Goal: Information Seeking & Learning: Learn about a topic

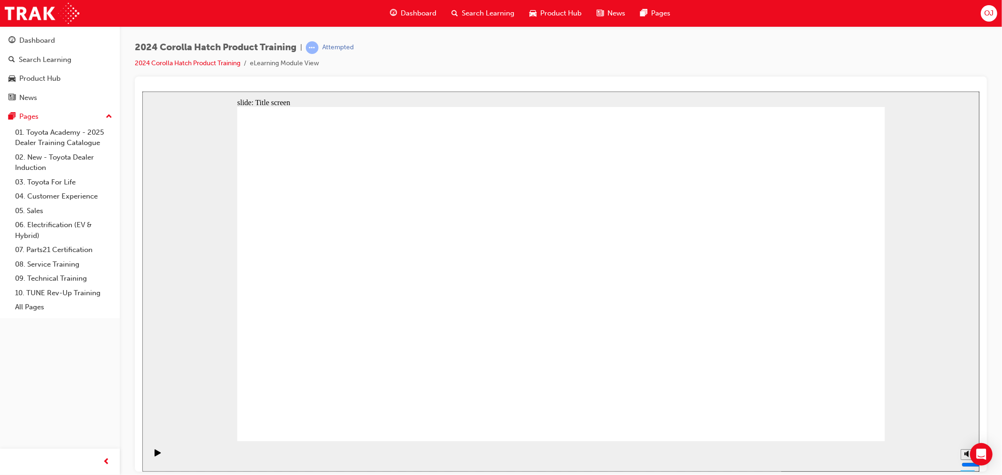
drag, startPoint x: 797, startPoint y: 422, endPoint x: 822, endPoint y: 421, distance: 24.9
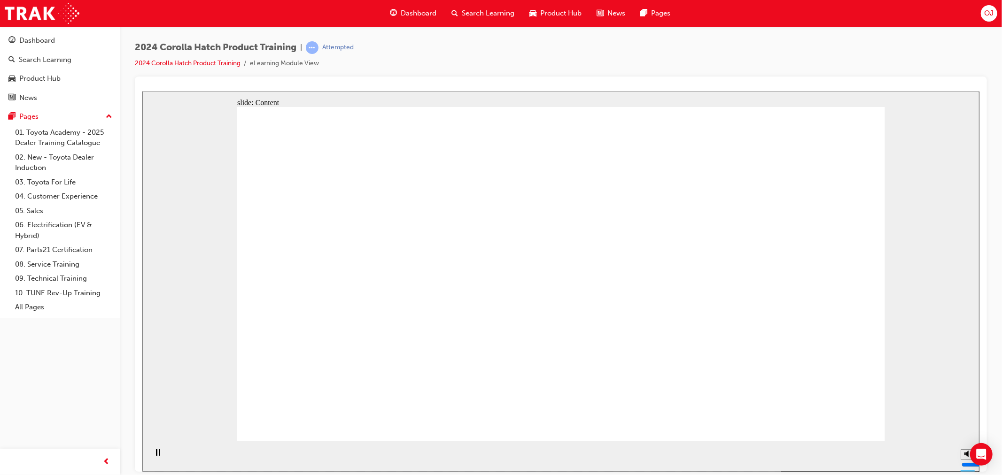
drag, startPoint x: 565, startPoint y: 310, endPoint x: 560, endPoint y: 309, distance: 5.7
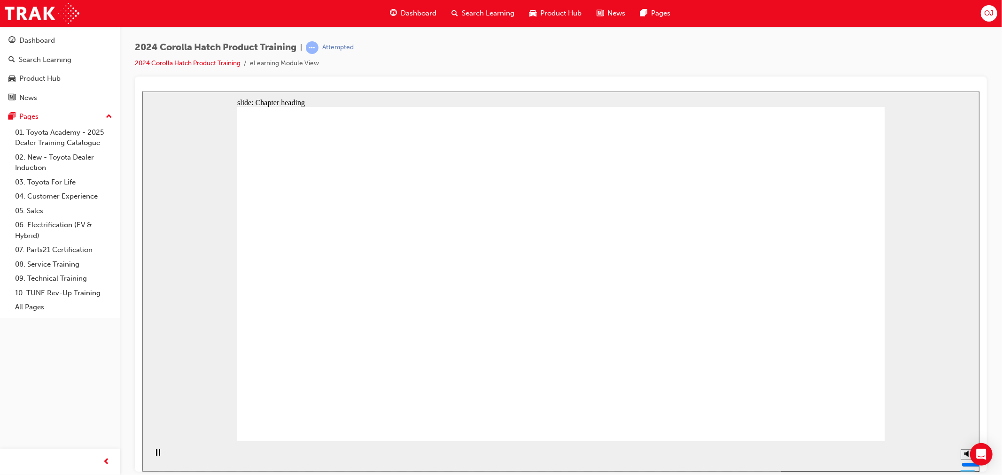
drag, startPoint x: 804, startPoint y: 418, endPoint x: 837, endPoint y: 422, distance: 33.6
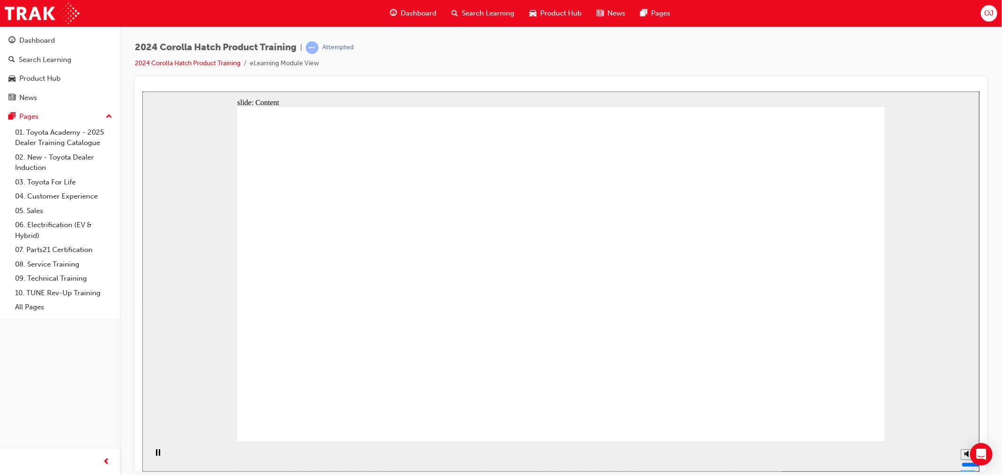
drag, startPoint x: 853, startPoint y: 428, endPoint x: 848, endPoint y: 422, distance: 8.3
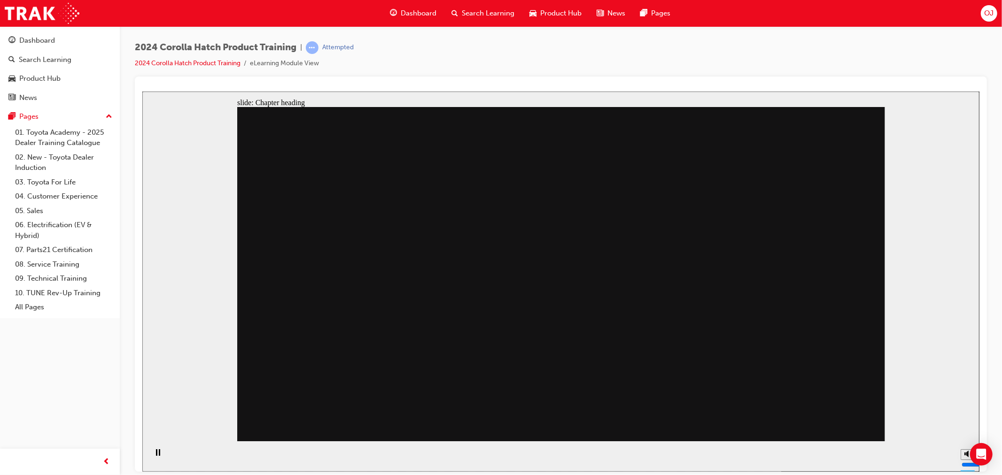
drag, startPoint x: 848, startPoint y: 408, endPoint x: 827, endPoint y: 426, distance: 27.4
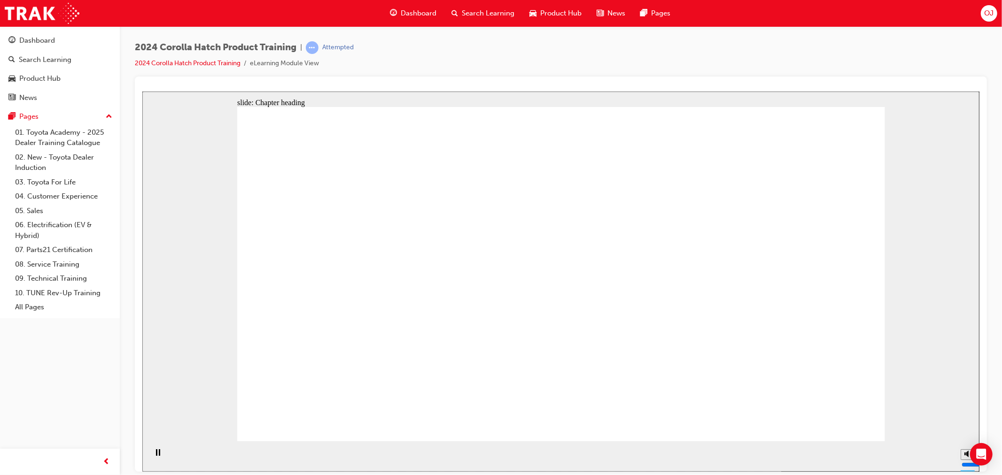
drag, startPoint x: 487, startPoint y: 302, endPoint x: 587, endPoint y: 300, distance: 100.1
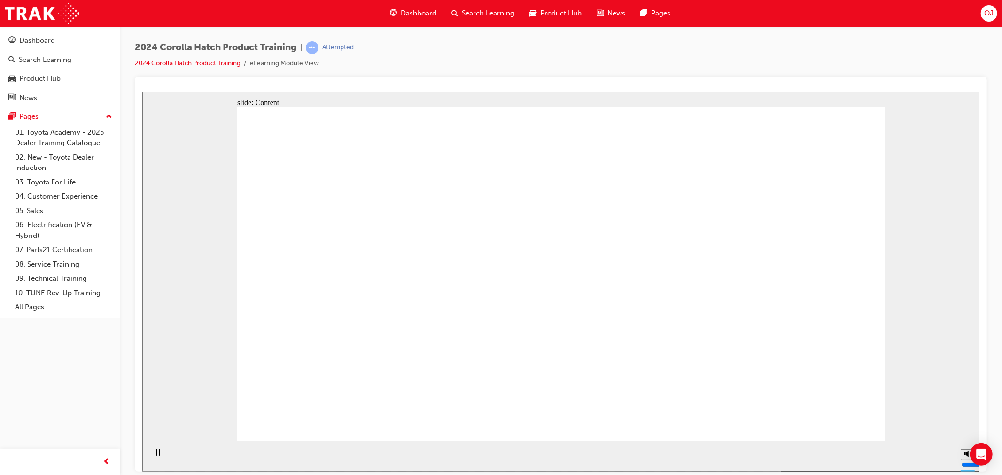
drag, startPoint x: 302, startPoint y: 219, endPoint x: 448, endPoint y: 241, distance: 147.8
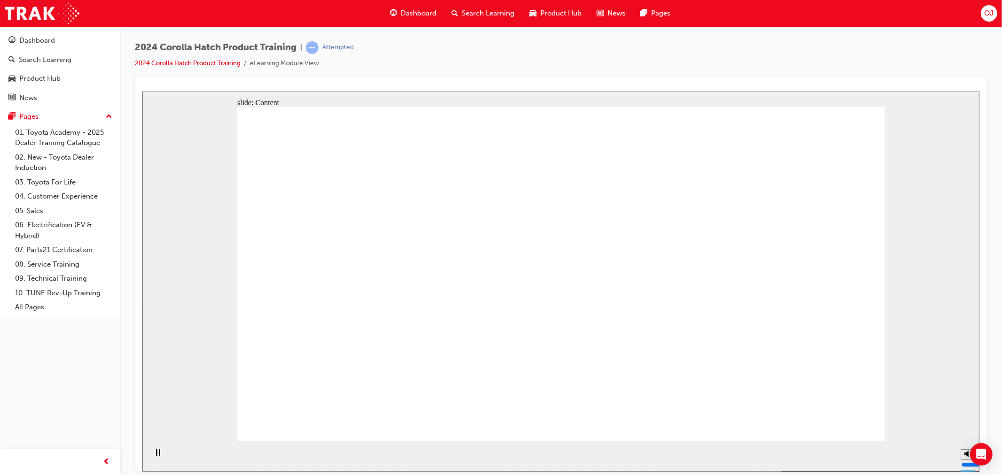
drag, startPoint x: 429, startPoint y: 331, endPoint x: 440, endPoint y: 277, distance: 55.6
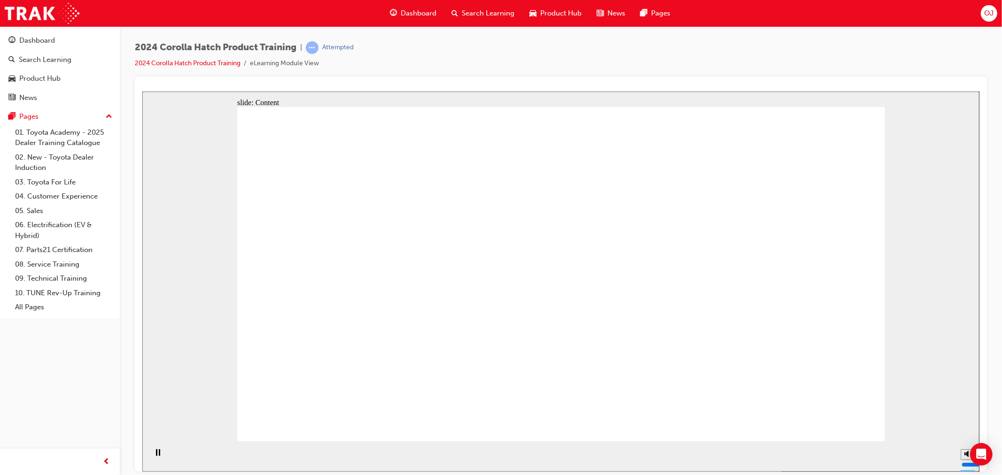
drag, startPoint x: 434, startPoint y: 220, endPoint x: 285, endPoint y: 214, distance: 148.6
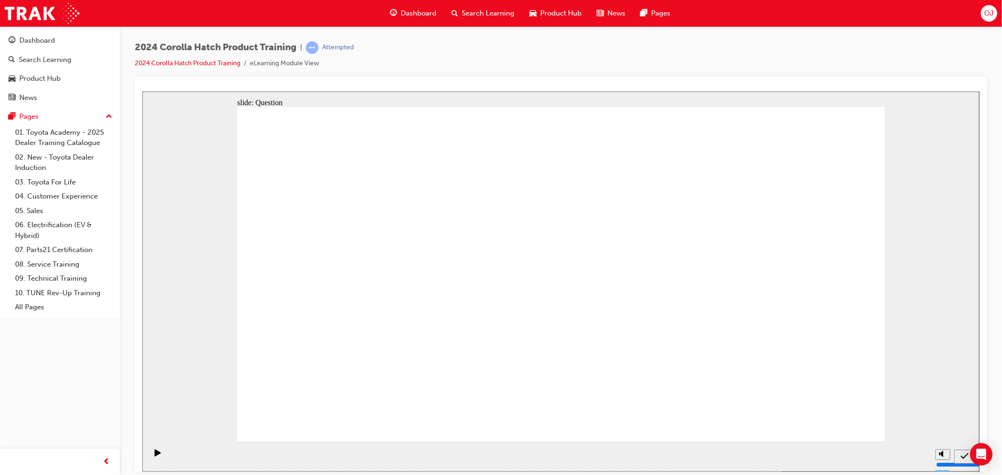
drag, startPoint x: 669, startPoint y: 185, endPoint x: 693, endPoint y: 188, distance: 24.7
radio input "true"
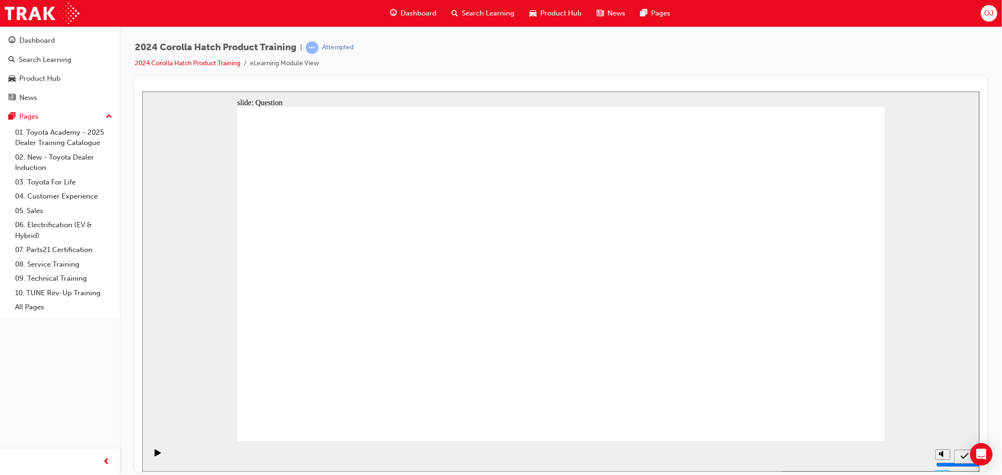
radio input "true"
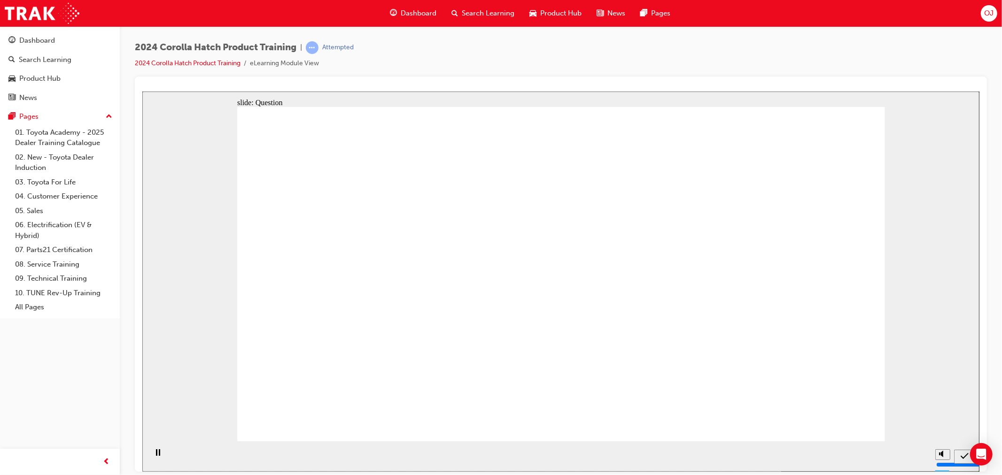
radio input "true"
drag, startPoint x: 834, startPoint y: 408, endPoint x: 836, endPoint y: 413, distance: 5.5
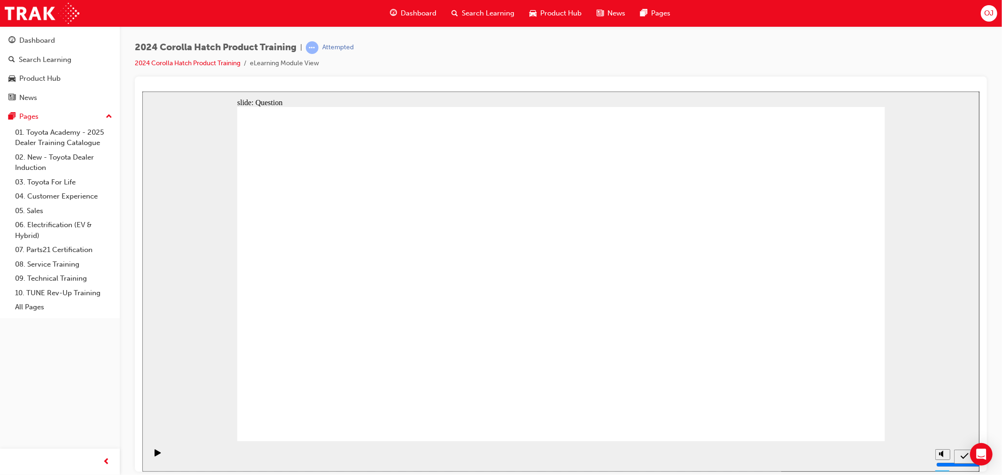
radio input "true"
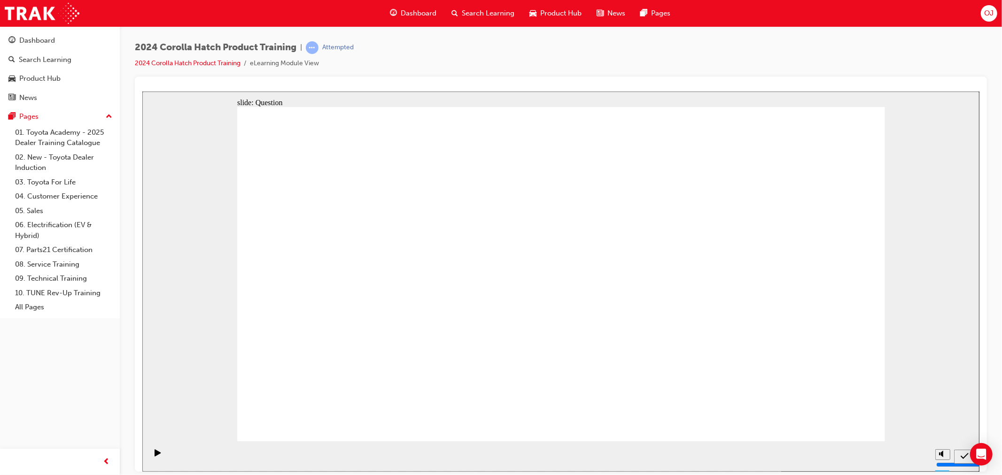
drag, startPoint x: 466, startPoint y: 269, endPoint x: 349, endPoint y: 372, distance: 155.5
drag, startPoint x: 701, startPoint y: 261, endPoint x: 601, endPoint y: 366, distance: 144.9
drag, startPoint x: 568, startPoint y: 264, endPoint x: 685, endPoint y: 361, distance: 152.1
drag, startPoint x: 691, startPoint y: 369, endPoint x: 685, endPoint y: 370, distance: 6.6
drag, startPoint x: 336, startPoint y: 254, endPoint x: 448, endPoint y: 356, distance: 151.3
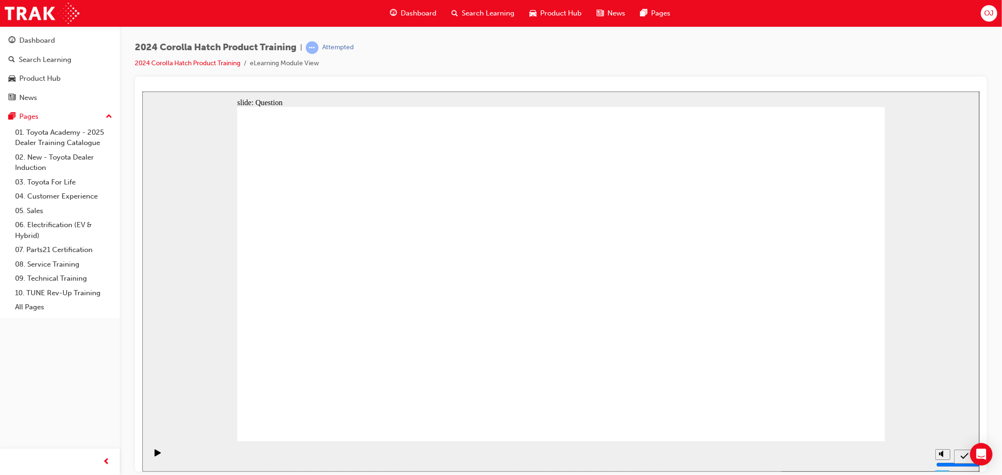
drag, startPoint x: 793, startPoint y: 266, endPoint x: 801, endPoint y: 366, distance: 100.9
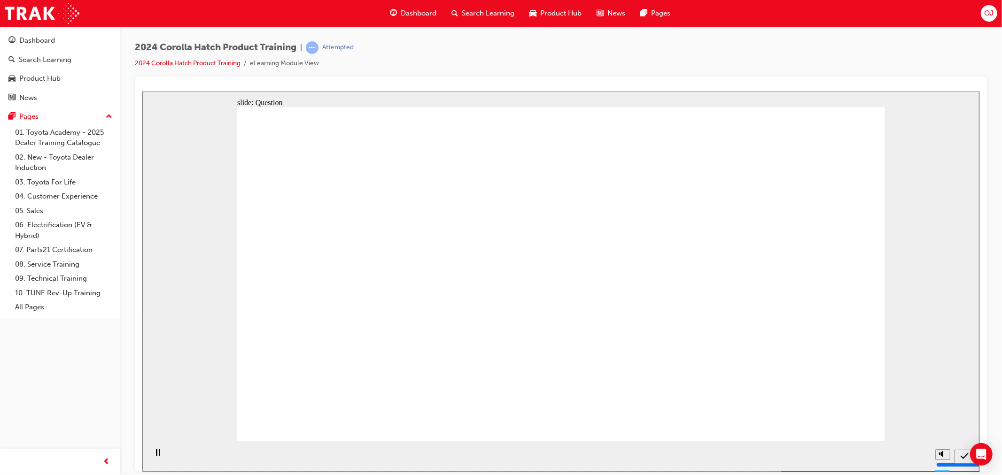
radio input "true"
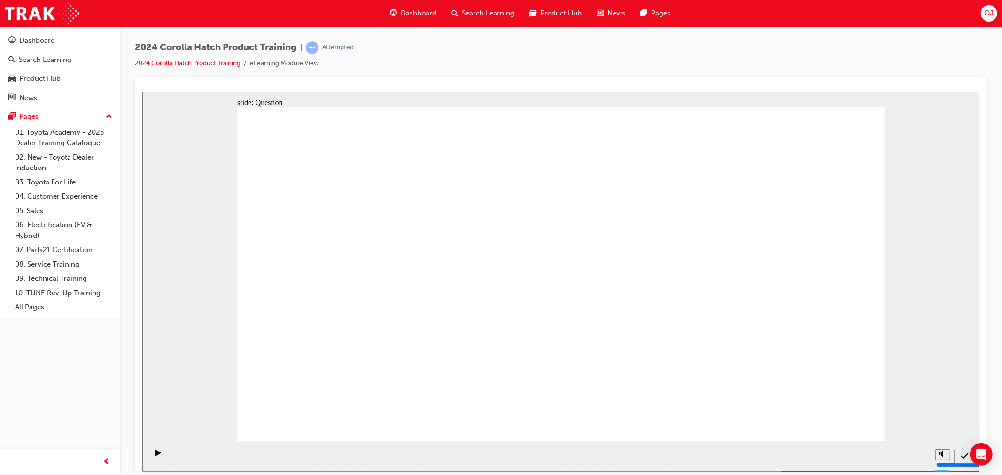
drag, startPoint x: 684, startPoint y: 249, endPoint x: 793, endPoint y: 324, distance: 131.5
radio input "true"
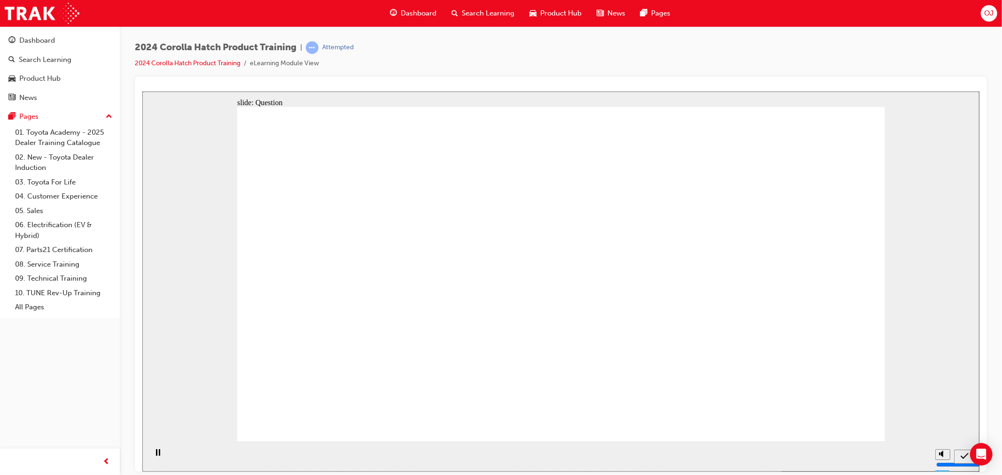
radio input "true"
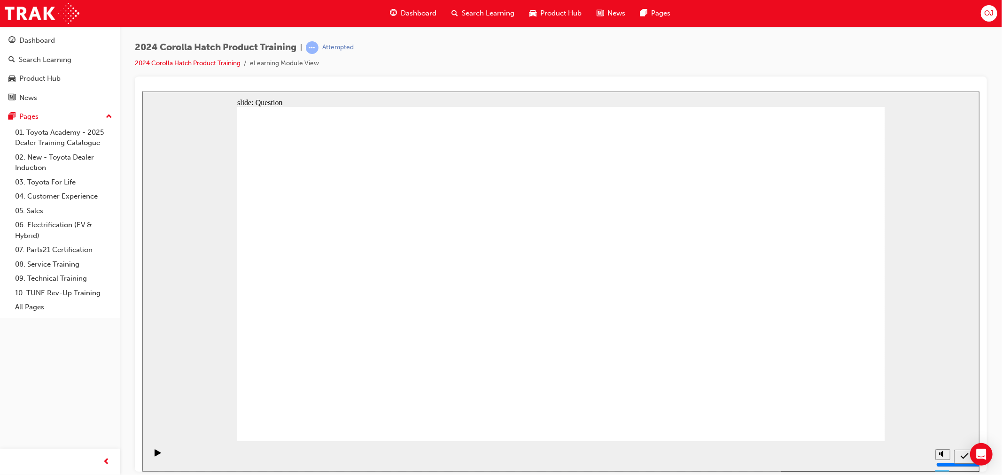
drag, startPoint x: 543, startPoint y: 311, endPoint x: 538, endPoint y: 392, distance: 81.5
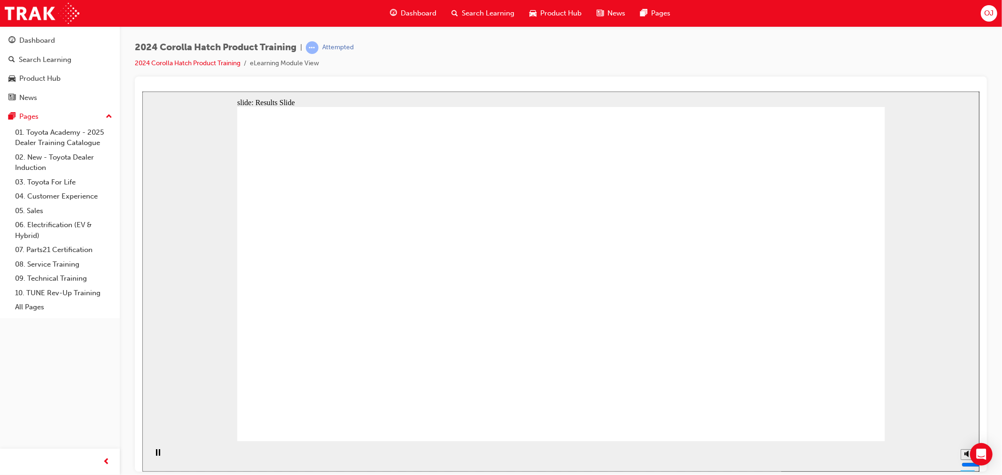
radio input "true"
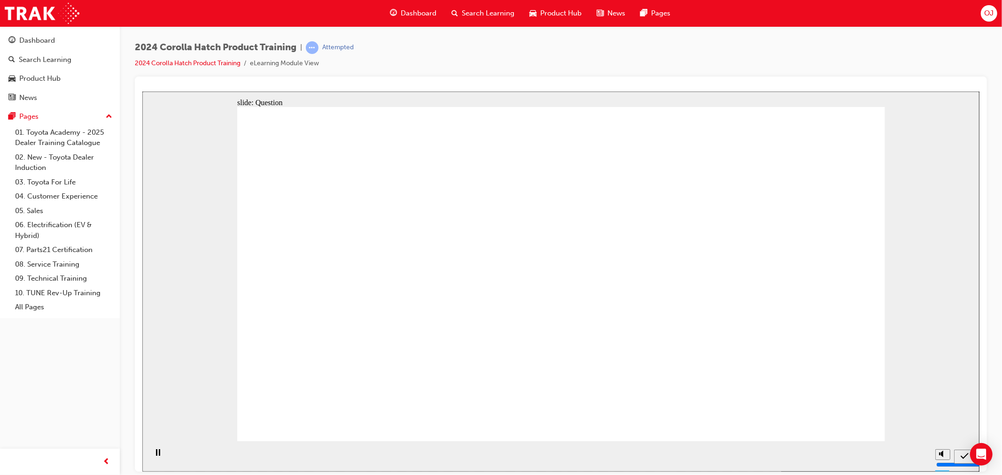
radio input "true"
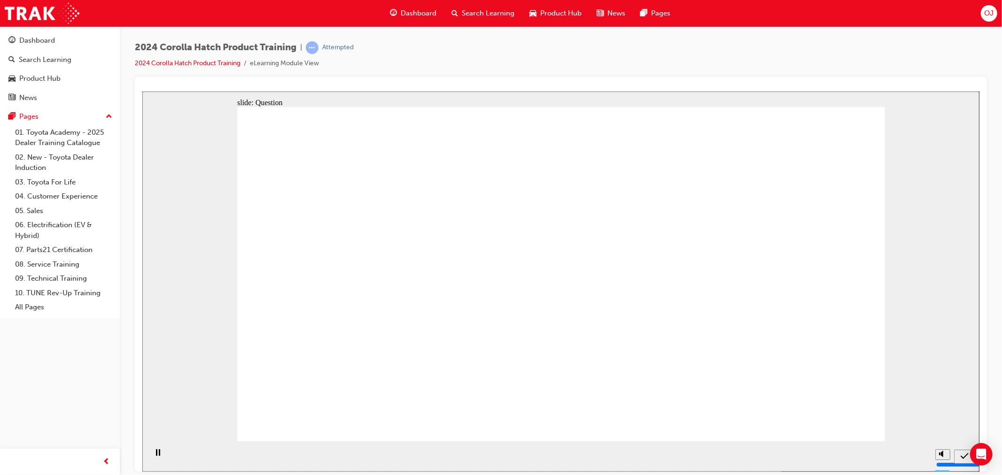
radio input "true"
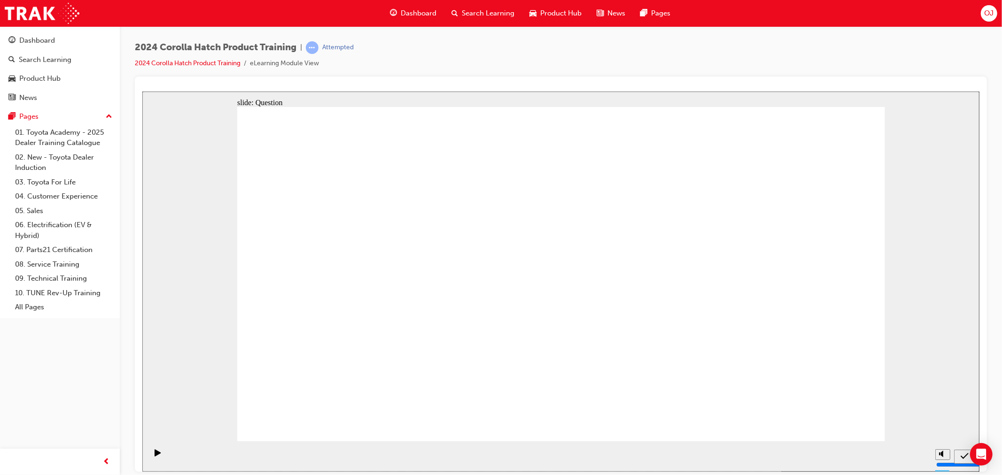
drag, startPoint x: 523, startPoint y: 268, endPoint x: 523, endPoint y: 343, distance: 75.2
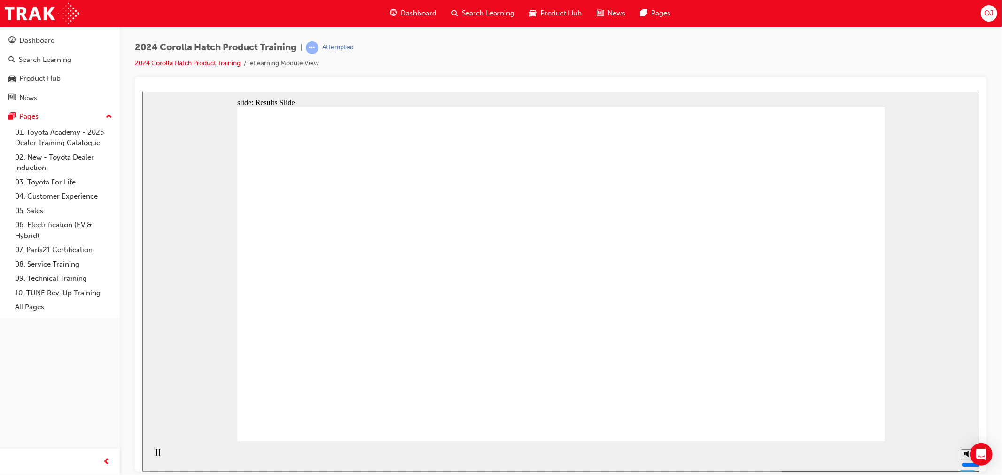
radio input "true"
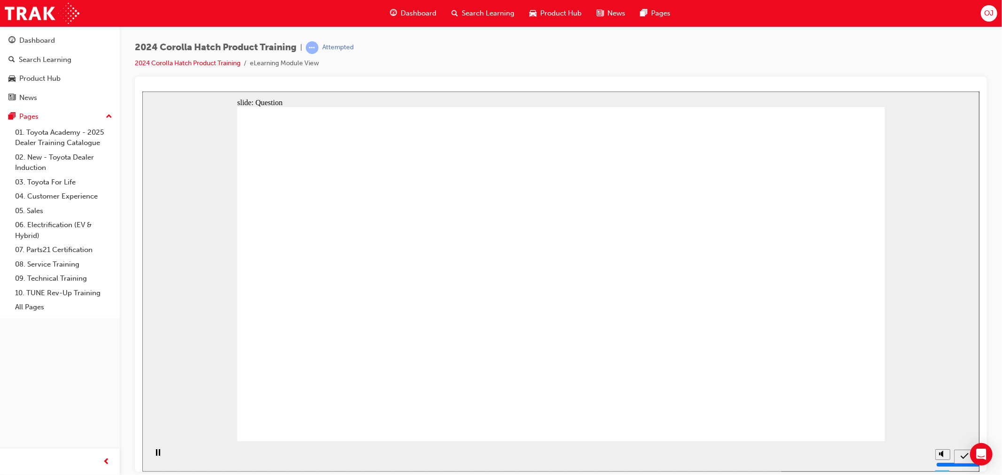
radio input "true"
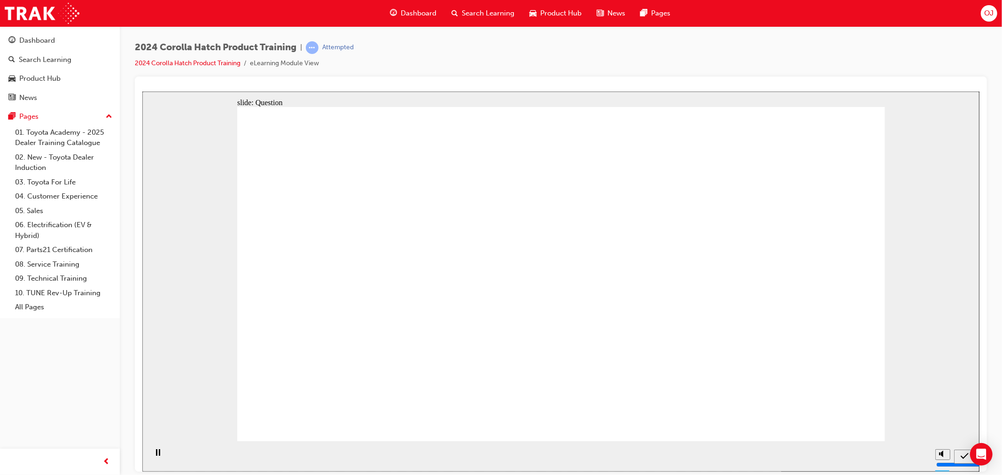
radio input "true"
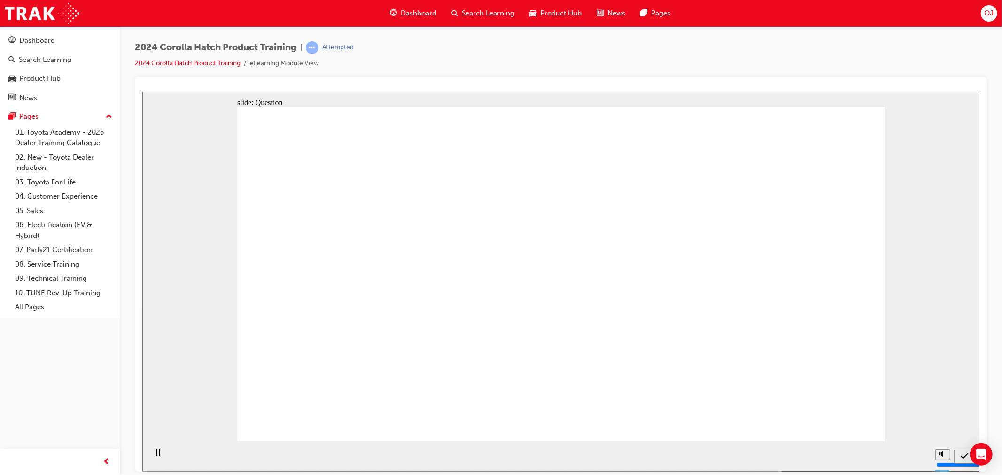
drag, startPoint x: 443, startPoint y: 259, endPoint x: 340, endPoint y: 358, distance: 142.6
drag, startPoint x: 320, startPoint y: 255, endPoint x: 420, endPoint y: 351, distance: 138.6
drag, startPoint x: 677, startPoint y: 264, endPoint x: 607, endPoint y: 360, distance: 118.4
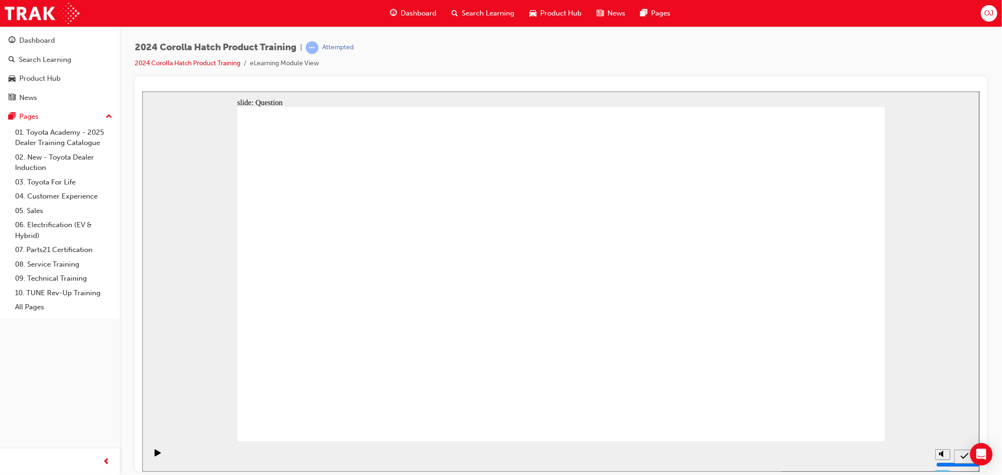
drag, startPoint x: 560, startPoint y: 262, endPoint x: 670, endPoint y: 374, distance: 156.5
drag, startPoint x: 806, startPoint y: 267, endPoint x: 803, endPoint y: 366, distance: 99.2
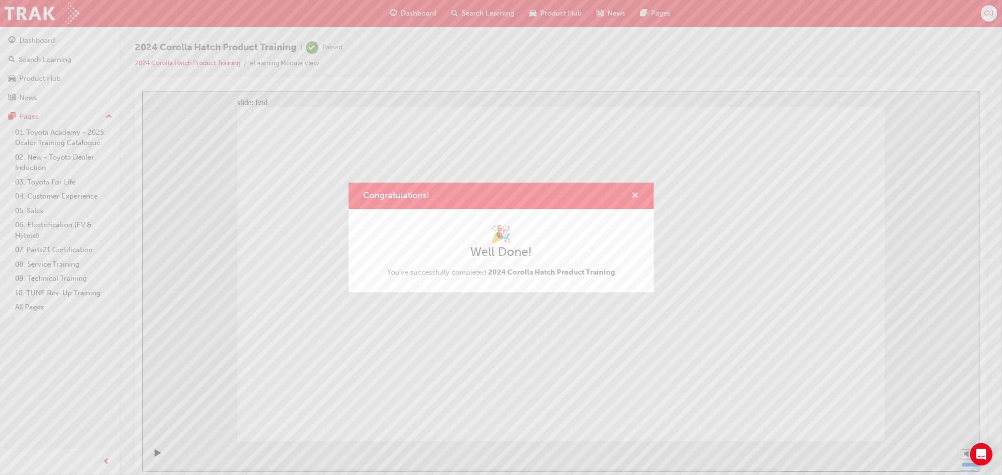
click at [637, 196] on span "cross-icon" at bounding box center [635, 196] width 7 height 8
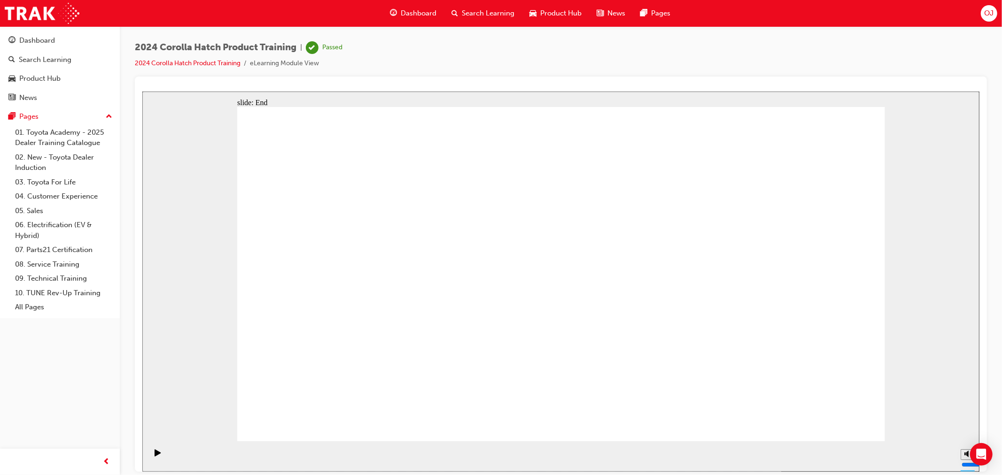
click at [492, 13] on span "Search Learning" at bounding box center [488, 13] width 53 height 11
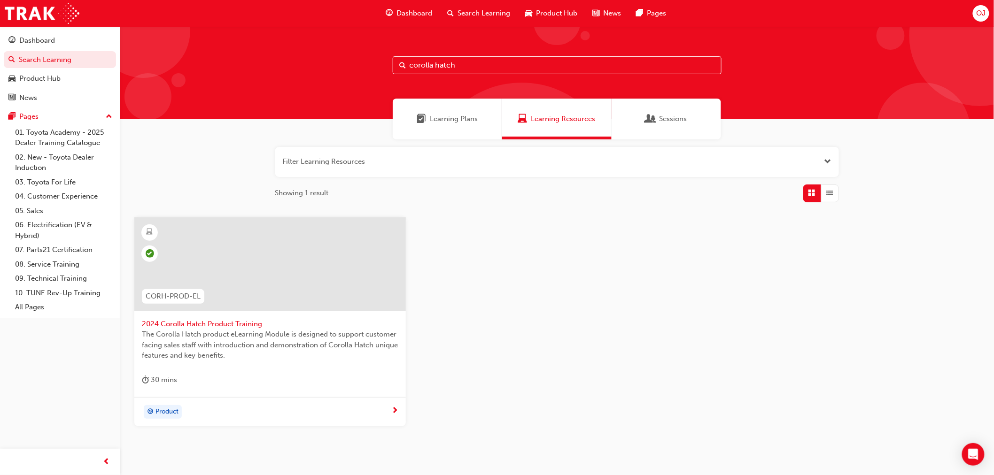
drag, startPoint x: 458, startPoint y: 68, endPoint x: 350, endPoint y: 65, distance: 108.1
click at [350, 65] on div "corolla hatch" at bounding box center [557, 72] width 874 height 93
type input "mytoyota"
click at [179, 323] on span "myToyota Connect - eLearning" at bounding box center [270, 324] width 257 height 11
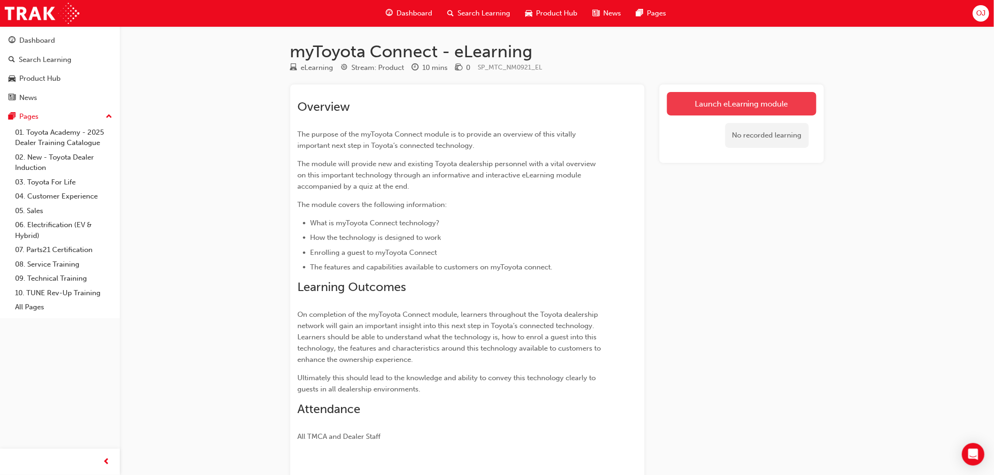
click at [748, 101] on link "Launch eLearning module" at bounding box center [741, 103] width 149 height 23
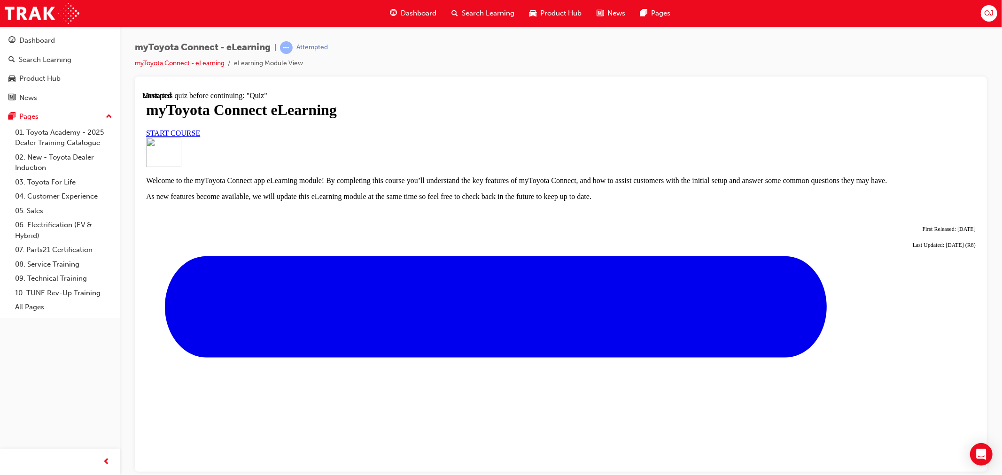
scroll to position [283, 0]
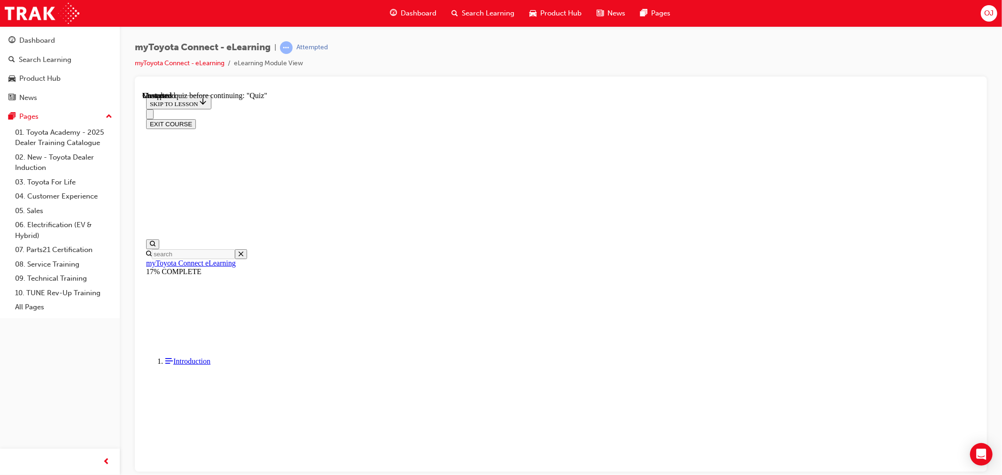
scroll to position [776, 0]
drag, startPoint x: 617, startPoint y: 457, endPoint x: 654, endPoint y: 435, distance: 42.6
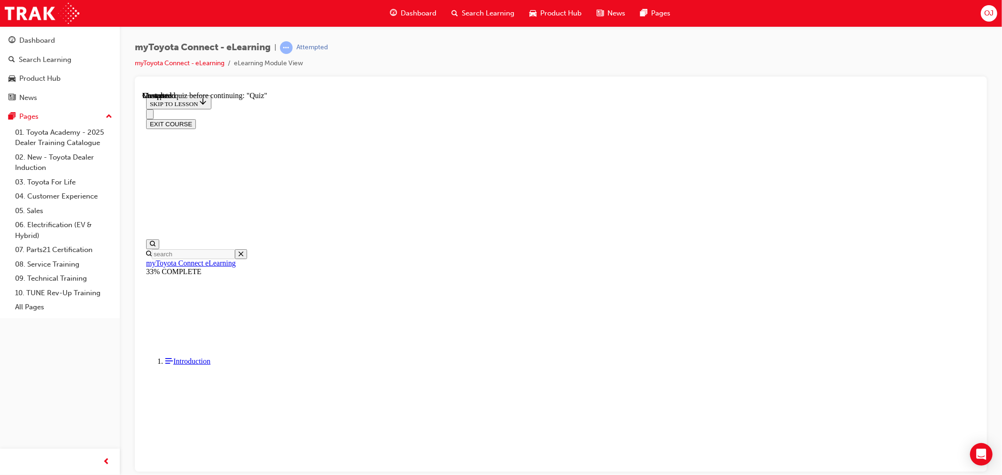
scroll to position [2437, 0]
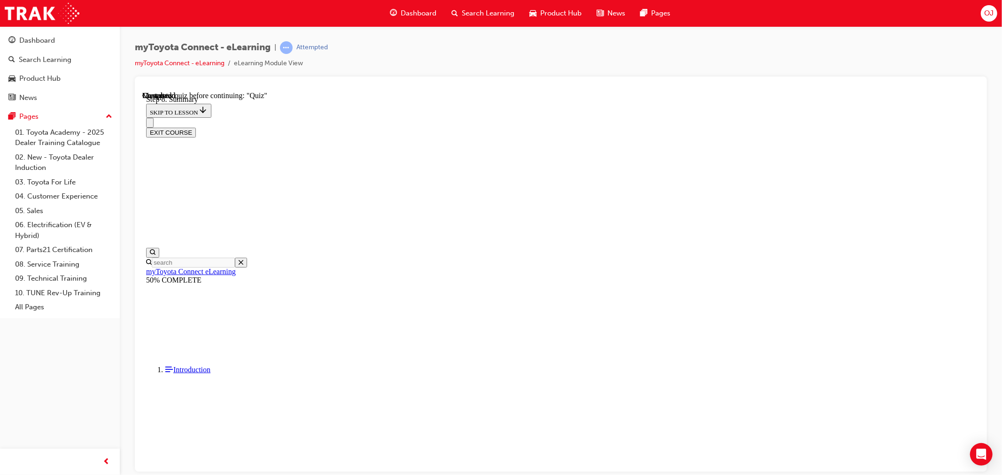
drag, startPoint x: 611, startPoint y: 459, endPoint x: 670, endPoint y: 440, distance: 62.0
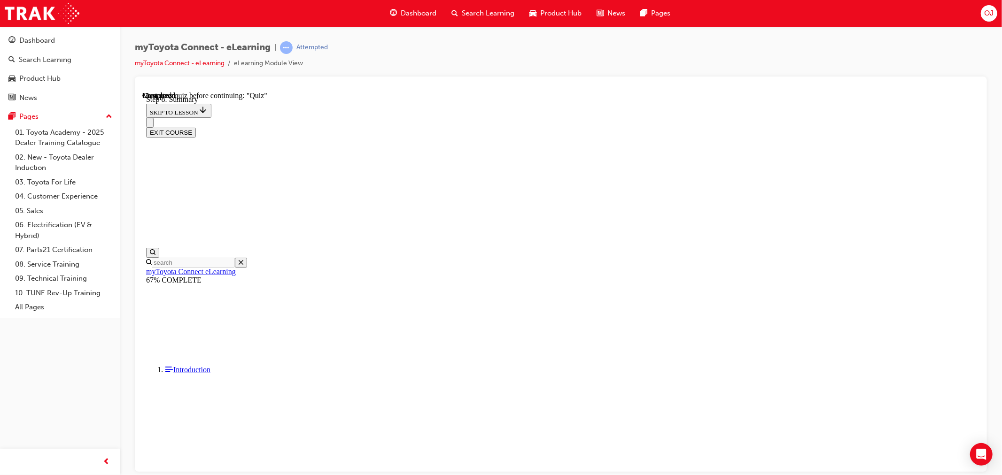
drag, startPoint x: 552, startPoint y: 248, endPoint x: 620, endPoint y: 243, distance: 68.8
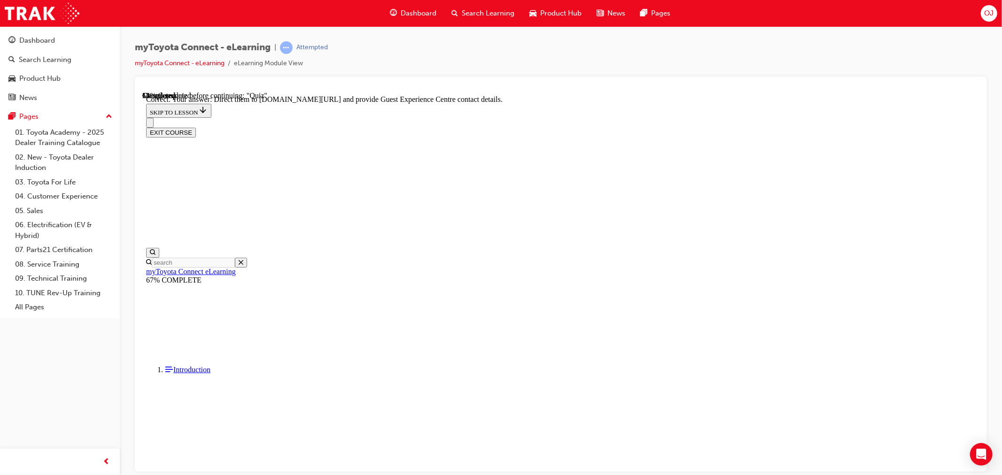
scroll to position [105, 0]
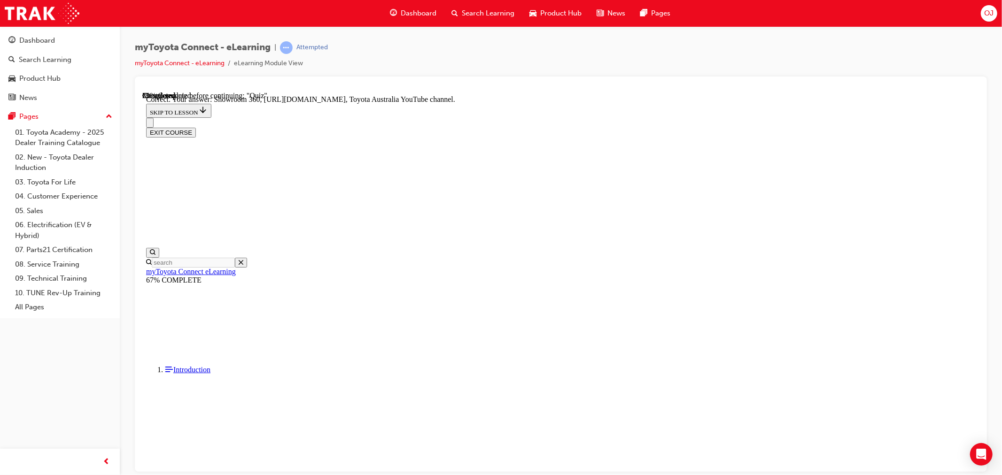
scroll to position [37, 0]
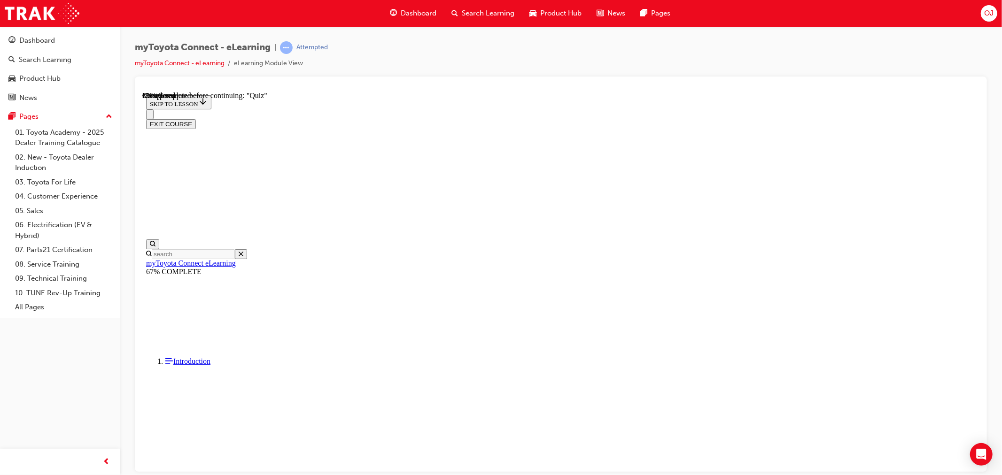
drag, startPoint x: 768, startPoint y: 218, endPoint x: 649, endPoint y: 217, distance: 118.4
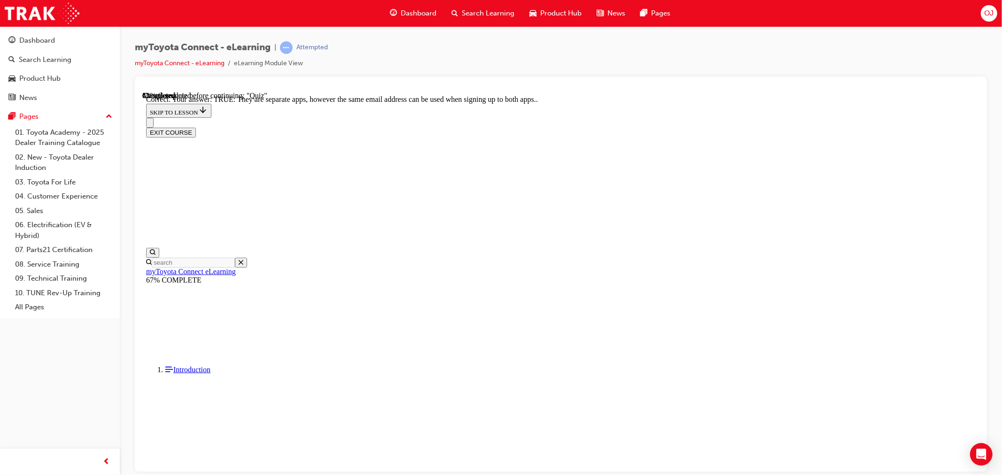
scroll to position [67, 0]
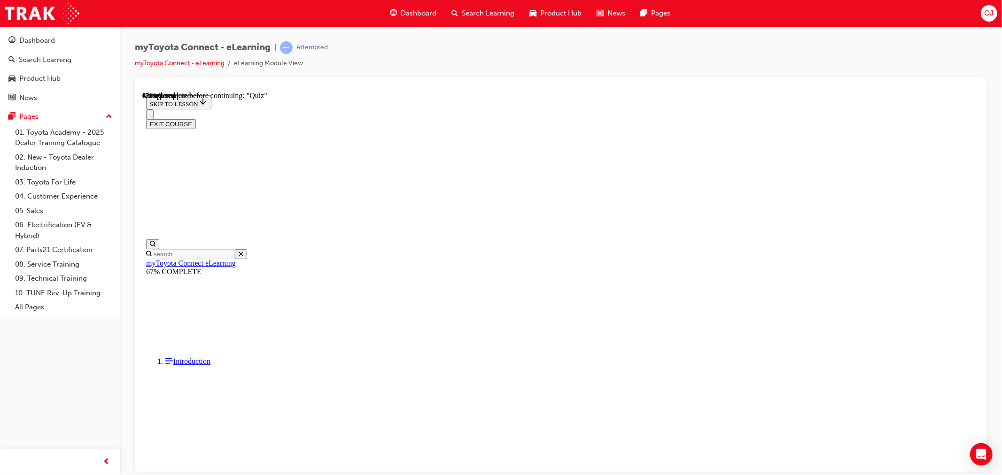
scroll to position [57, 0]
drag, startPoint x: 496, startPoint y: 200, endPoint x: 677, endPoint y: 258, distance: 190.3
drag, startPoint x: 618, startPoint y: 274, endPoint x: 601, endPoint y: 278, distance: 17.4
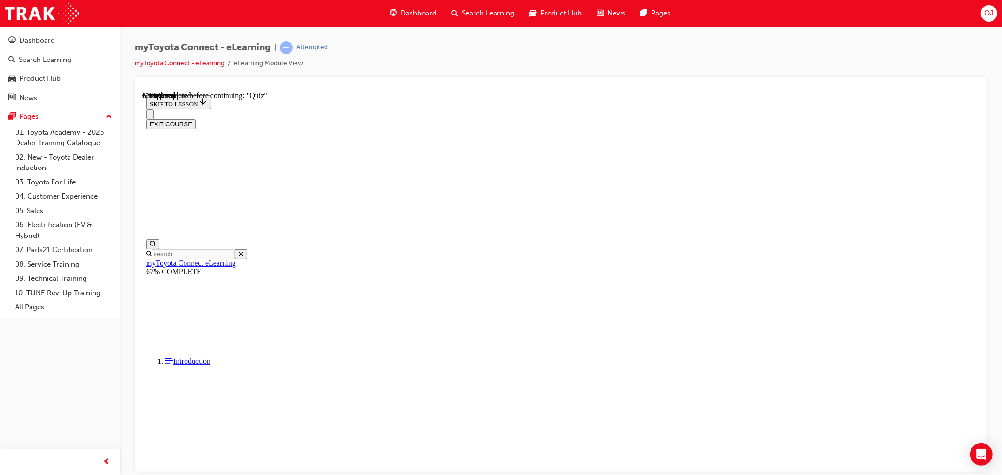
drag, startPoint x: 555, startPoint y: 294, endPoint x: 658, endPoint y: 291, distance: 103.4
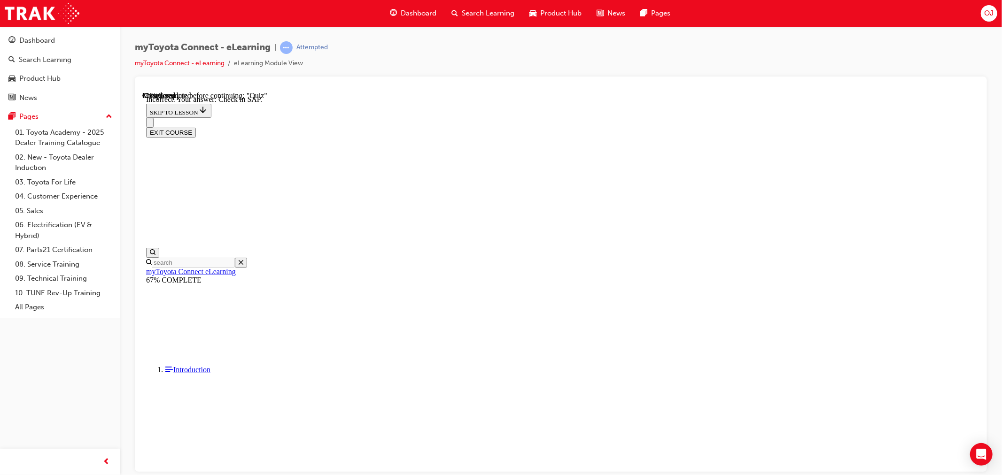
scroll to position [34, 0]
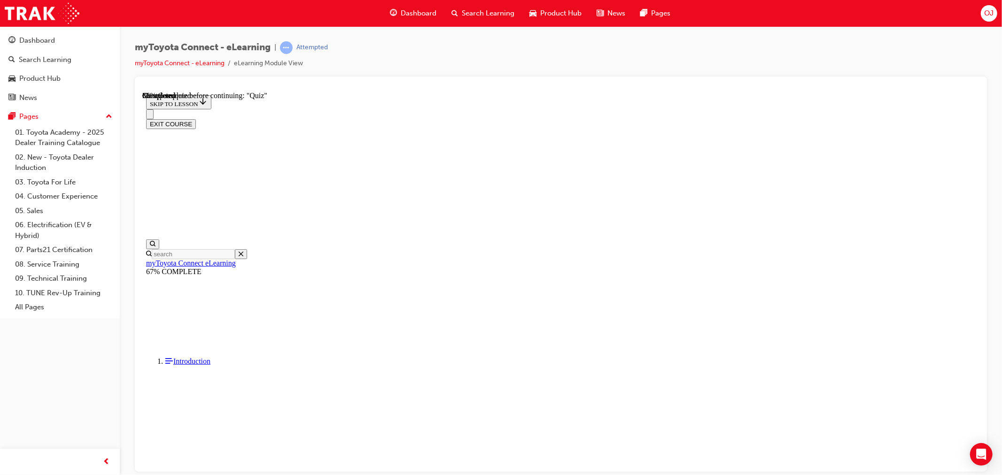
scroll to position [54, 0]
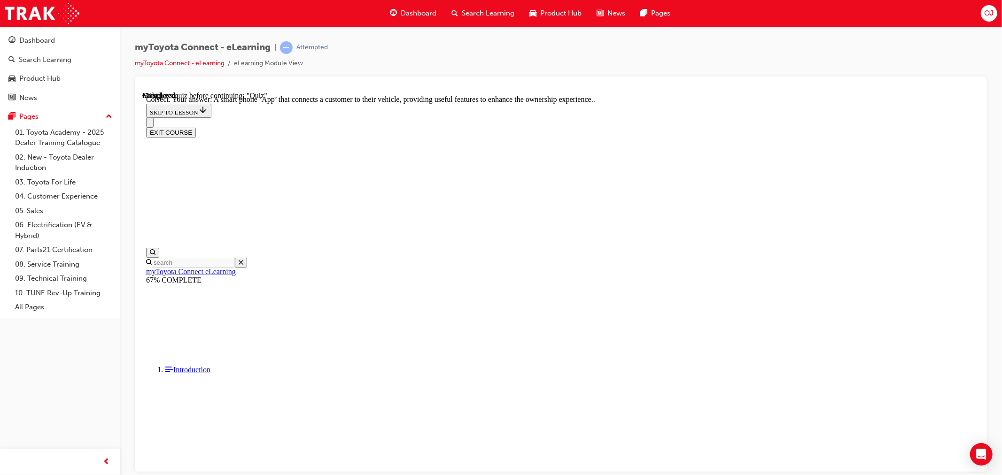
scroll to position [129, 0]
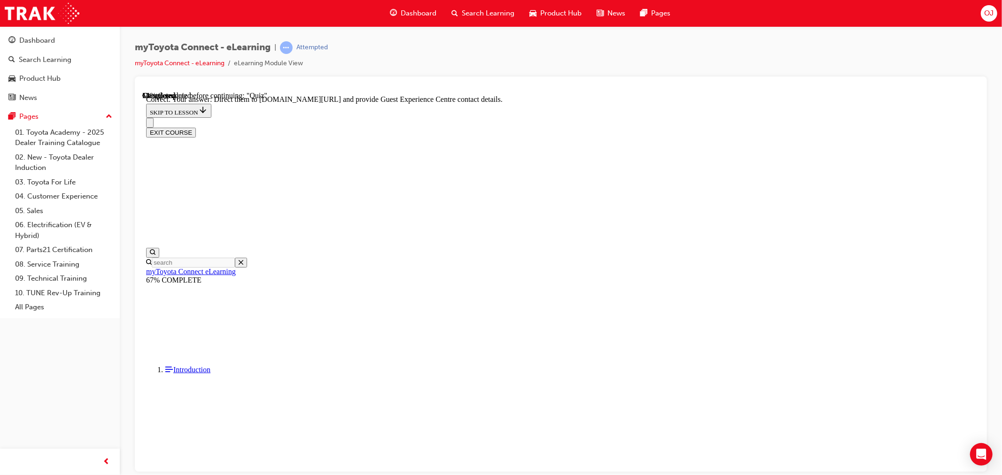
scroll to position [148, 0]
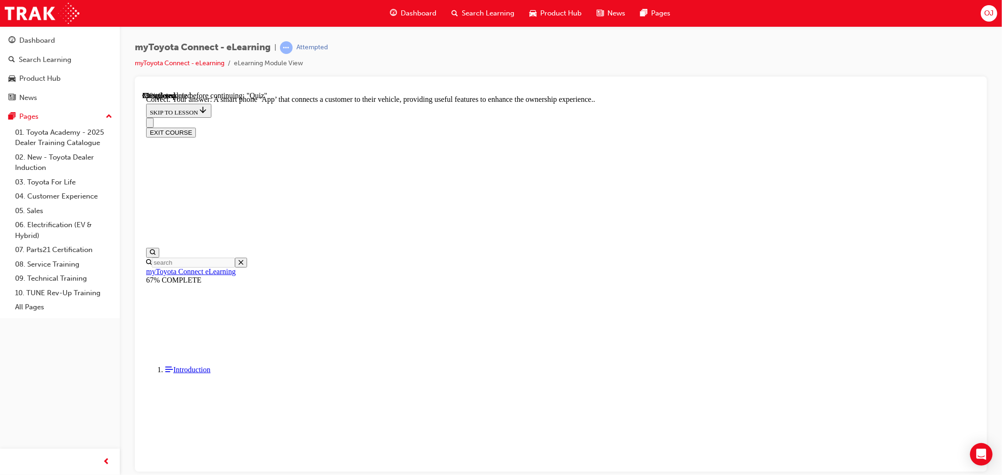
scroll to position [129, 0]
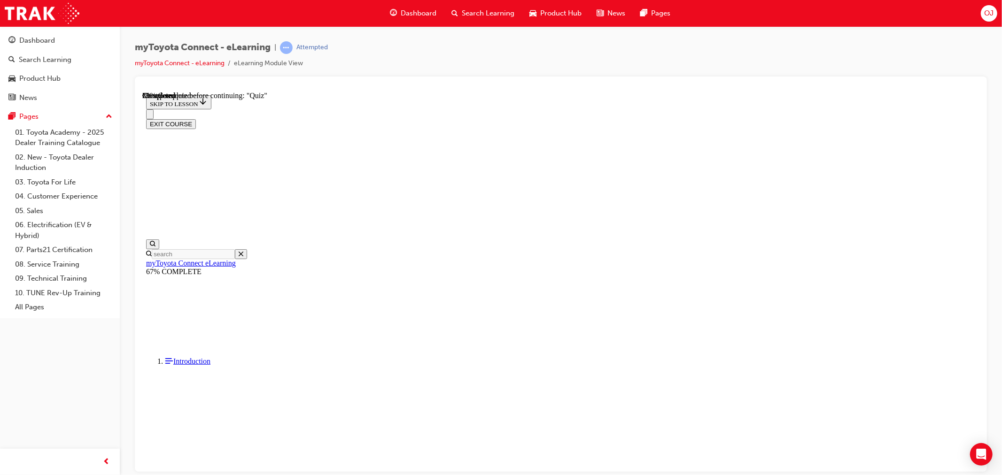
scroll to position [37, 0]
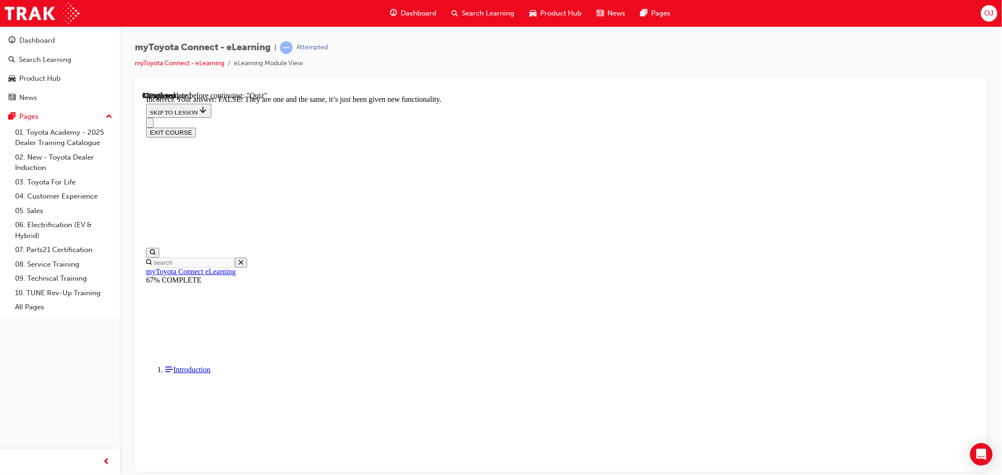
scroll to position [67, 0]
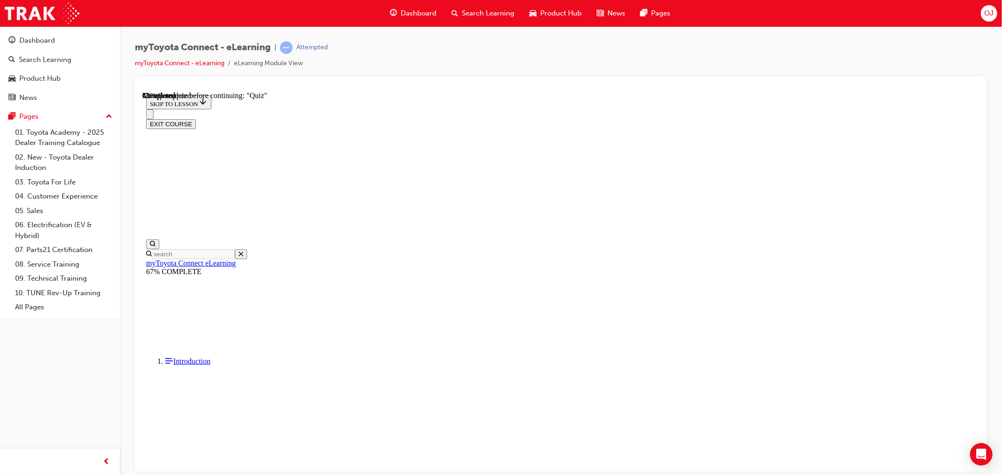
scroll to position [57, 0]
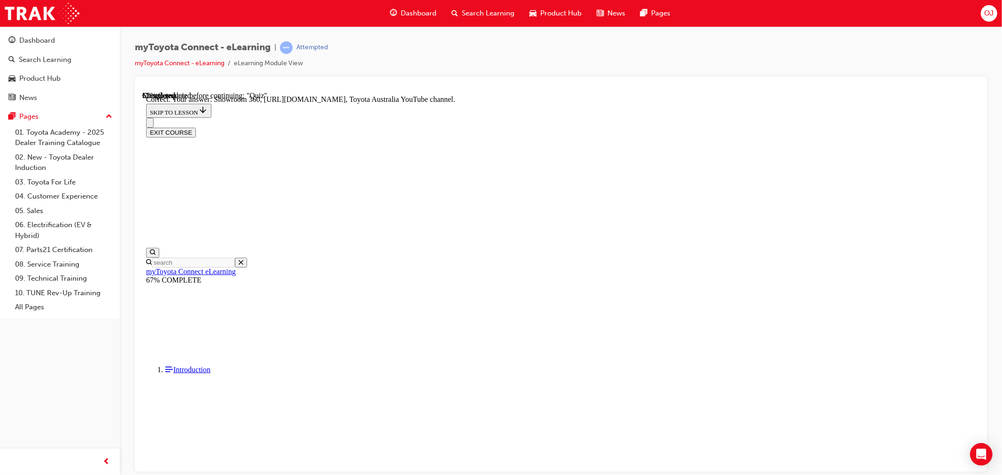
scroll to position [148, 0]
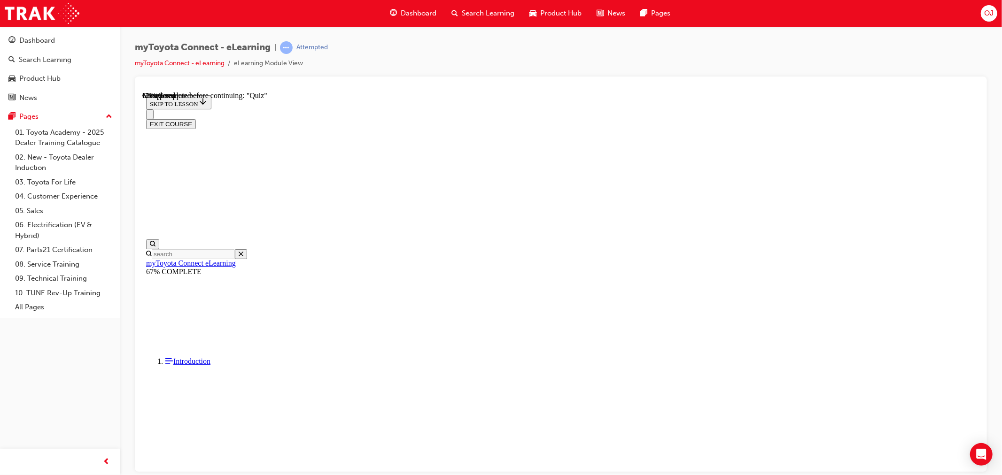
drag, startPoint x: 606, startPoint y: 382, endPoint x: 623, endPoint y: 385, distance: 17.1
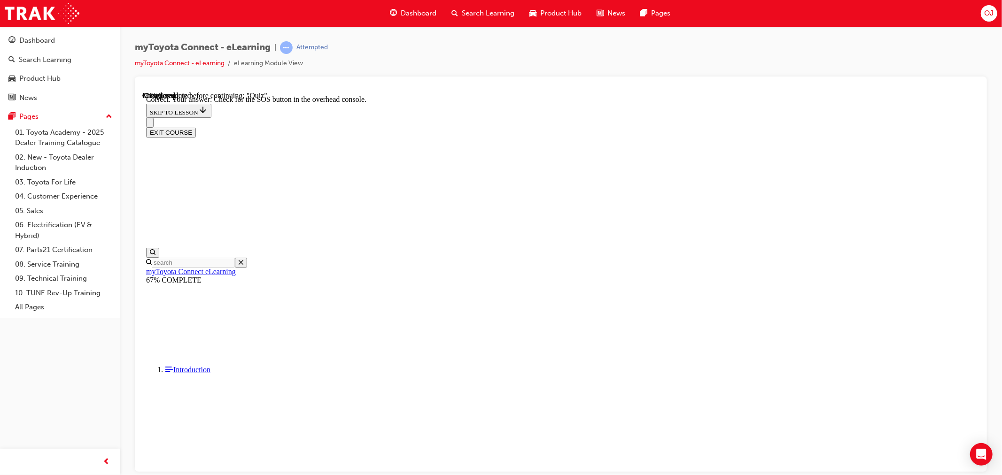
scroll to position [101, 0]
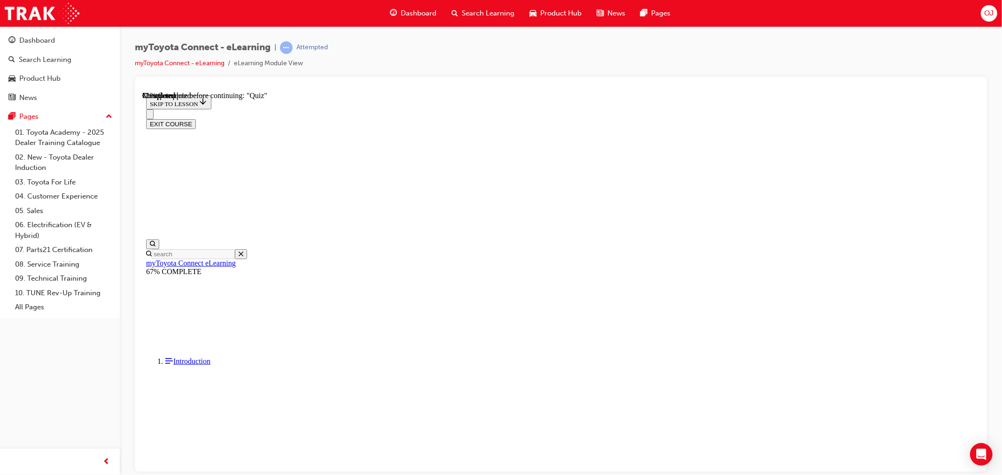
scroll to position [91, 0]
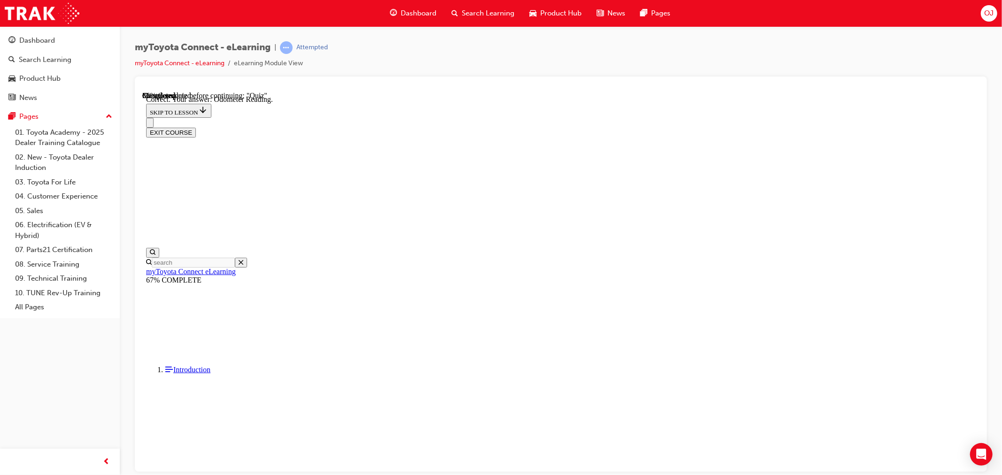
scroll to position [34, 0]
drag, startPoint x: 560, startPoint y: 280, endPoint x: 595, endPoint y: 298, distance: 39.9
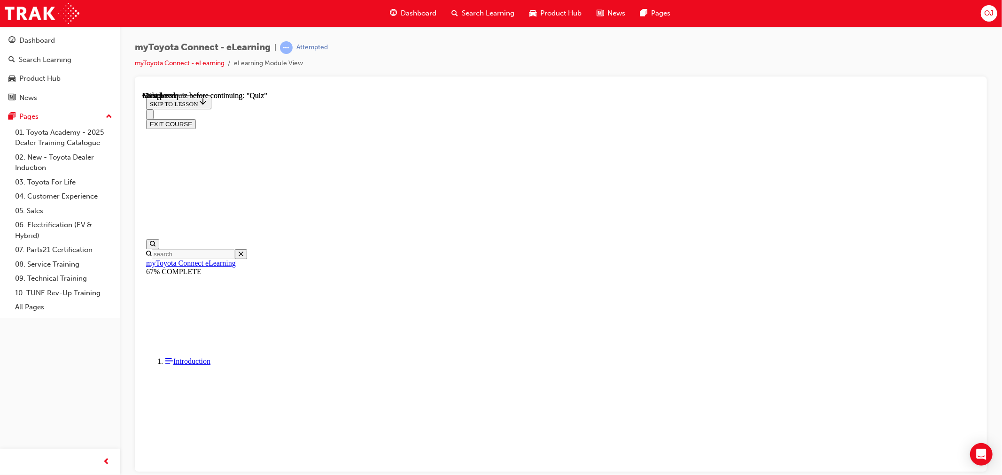
scroll to position [54, 0]
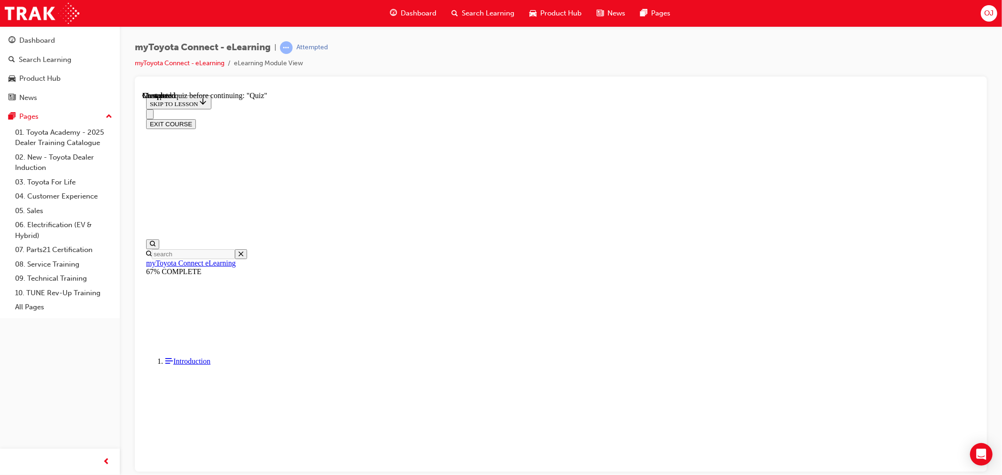
drag, startPoint x: 503, startPoint y: 262, endPoint x: 513, endPoint y: 263, distance: 10.3
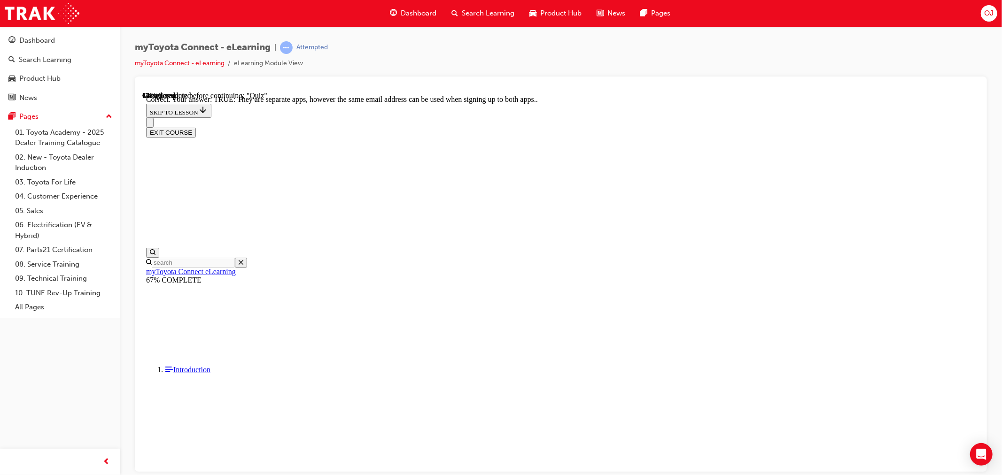
scroll to position [67, 0]
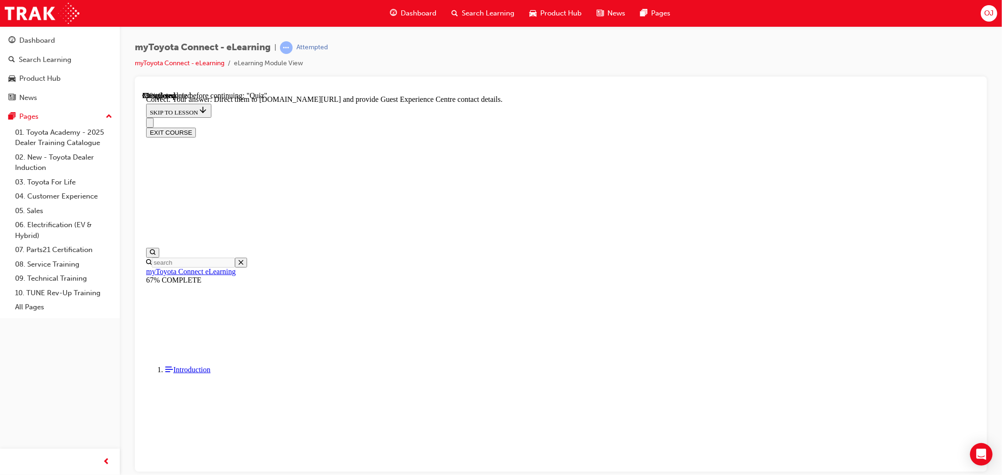
scroll to position [148, 0]
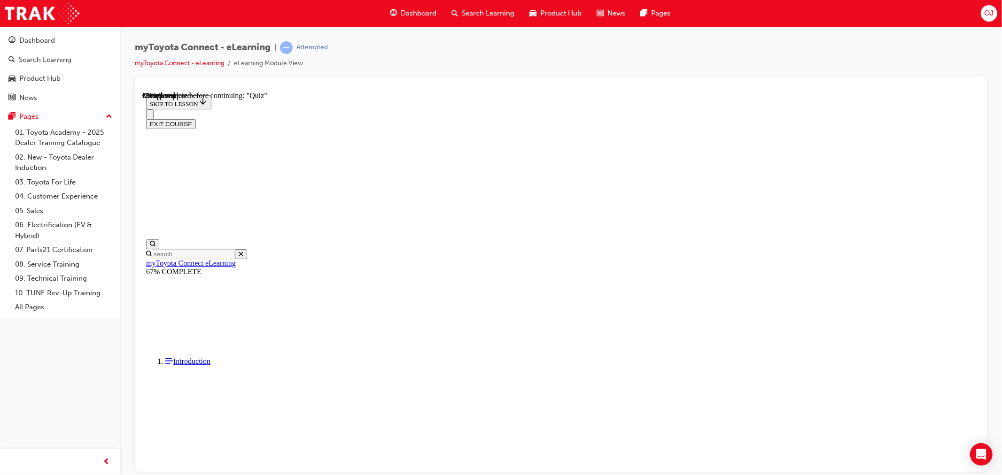
scroll to position [105, 0]
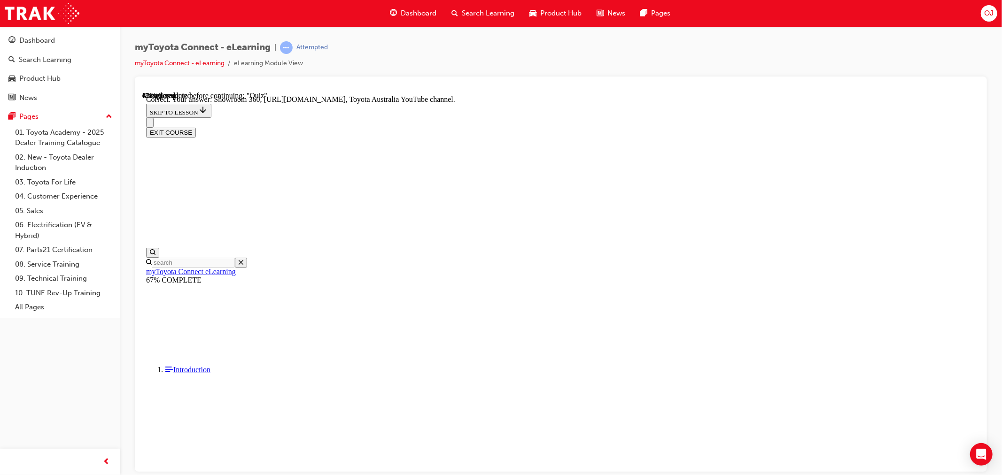
scroll to position [148, 0]
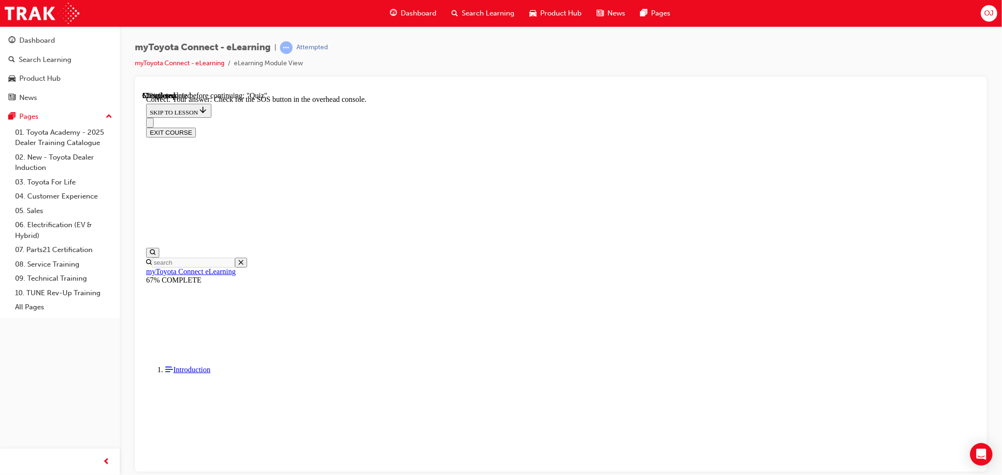
scroll to position [101, 0]
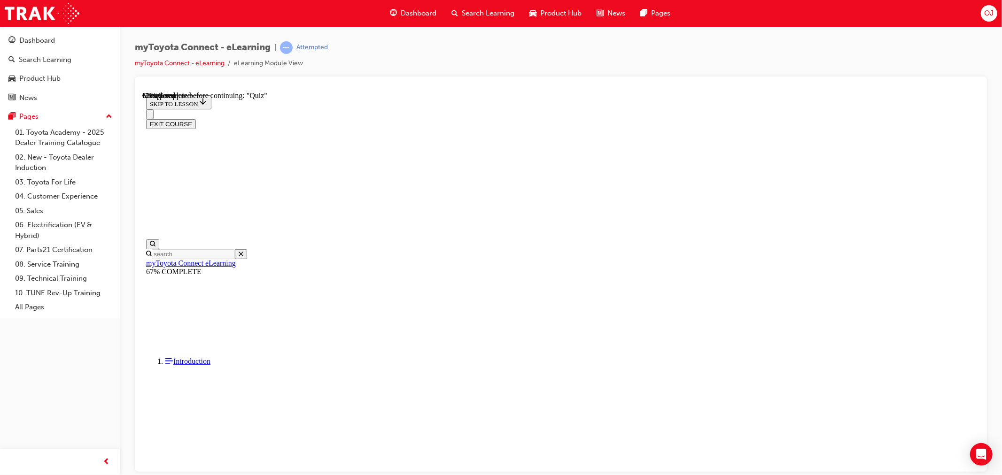
scroll to position [91, 0]
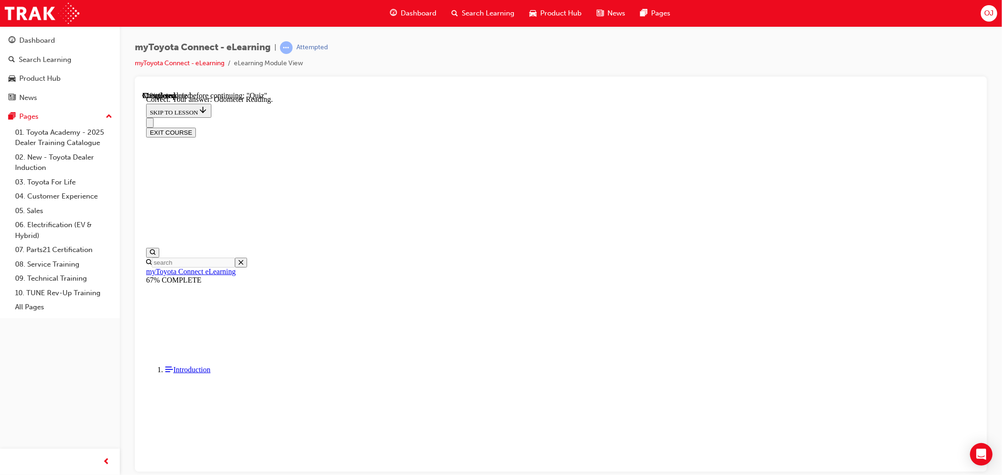
scroll to position [100, 0]
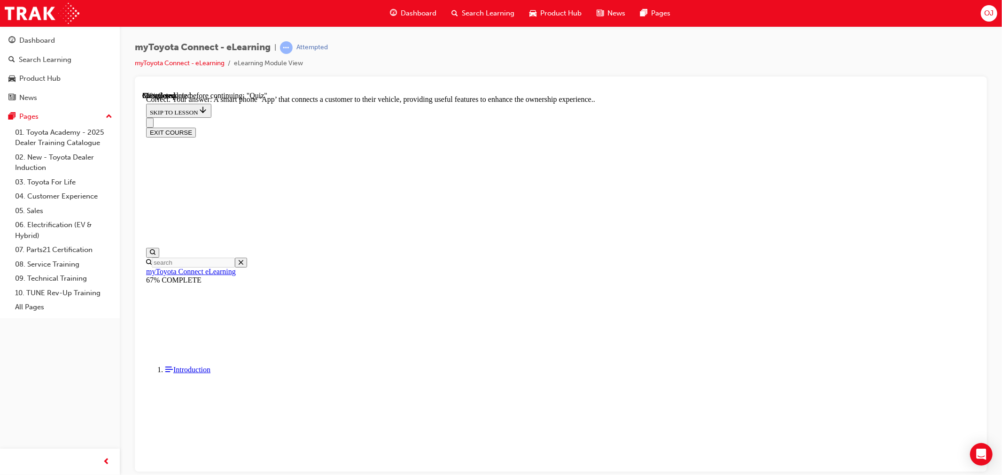
scroll to position [34, 0]
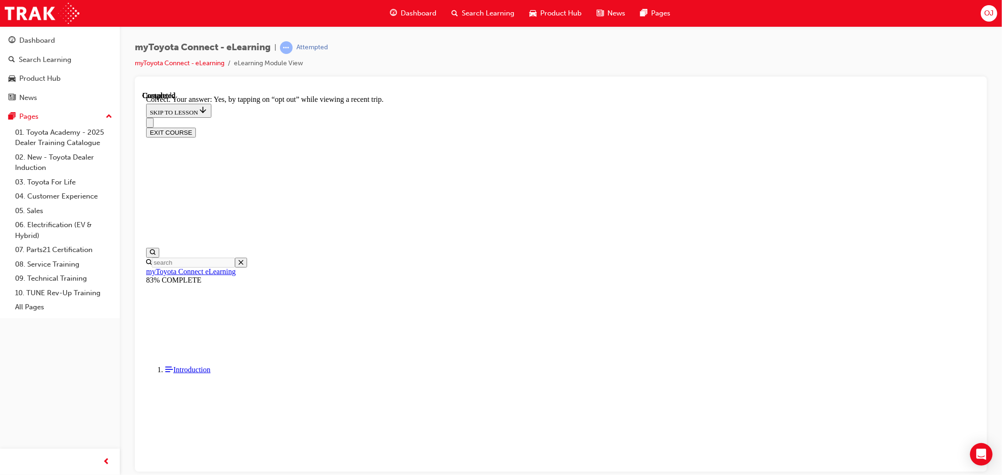
scroll to position [63, 0]
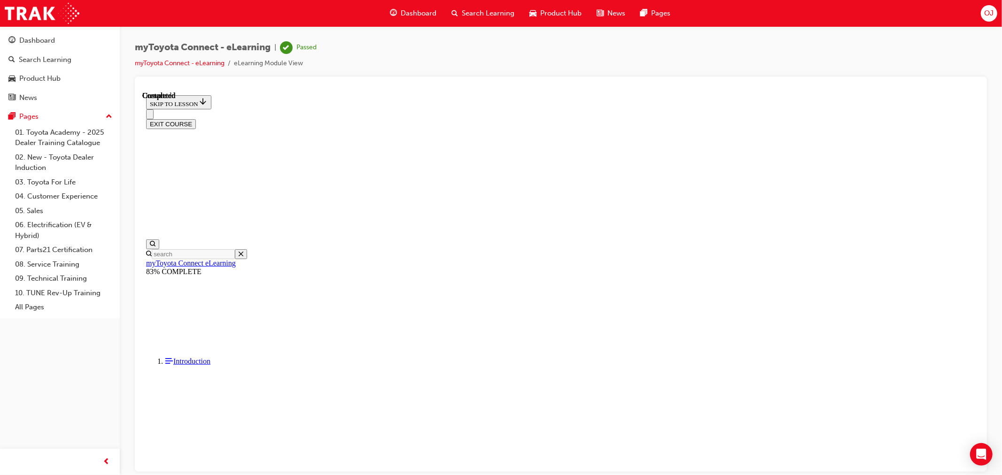
scroll to position [129, 0]
drag, startPoint x: 618, startPoint y: 449, endPoint x: 629, endPoint y: 449, distance: 10.8
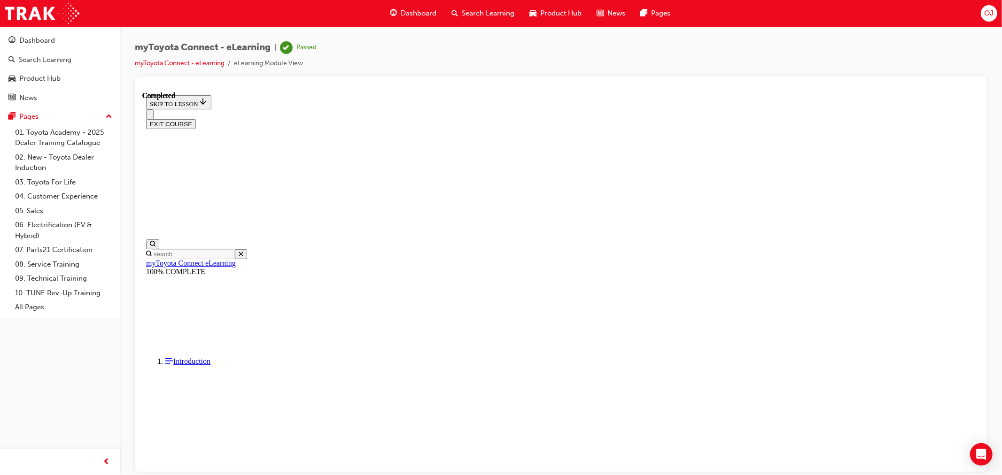
click at [460, 13] on div "Search Learning" at bounding box center [483, 13] width 78 height 19
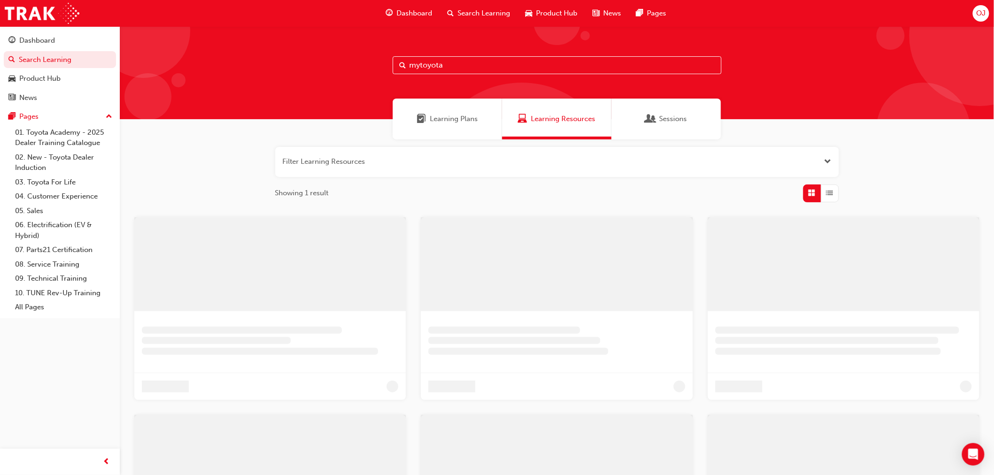
drag, startPoint x: 455, startPoint y: 68, endPoint x: 308, endPoint y: 71, distance: 146.6
click at [308, 71] on div "mytoyota" at bounding box center [557, 72] width 874 height 93
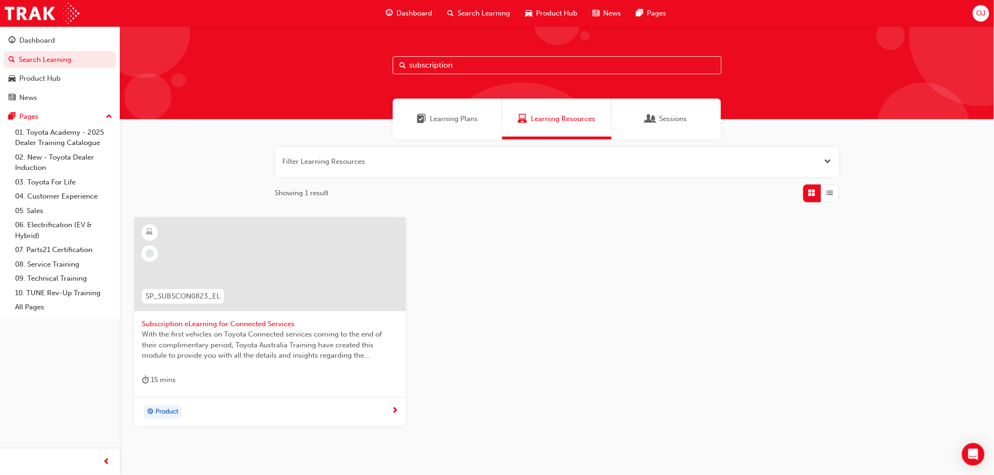
type input "subscription"
click at [207, 319] on span "Subscription eLearning for Connected Services" at bounding box center [270, 324] width 257 height 11
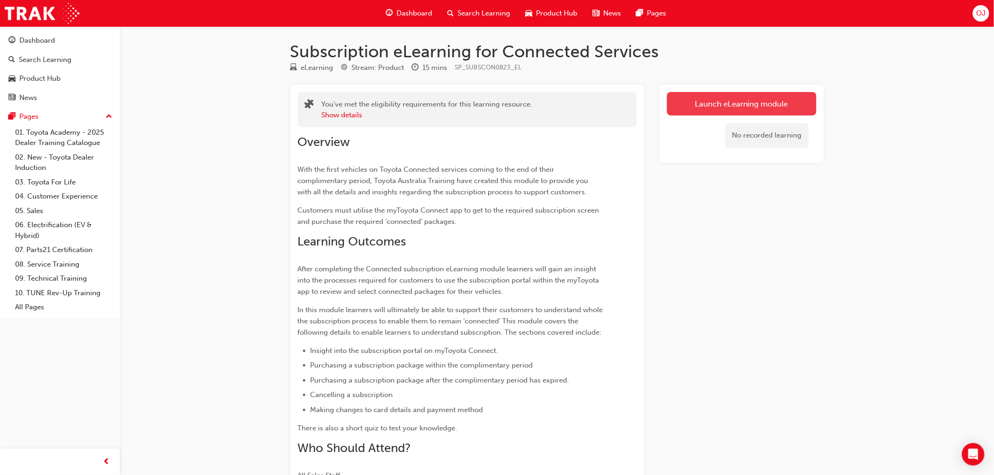
click at [733, 101] on link "Launch eLearning module" at bounding box center [741, 103] width 149 height 23
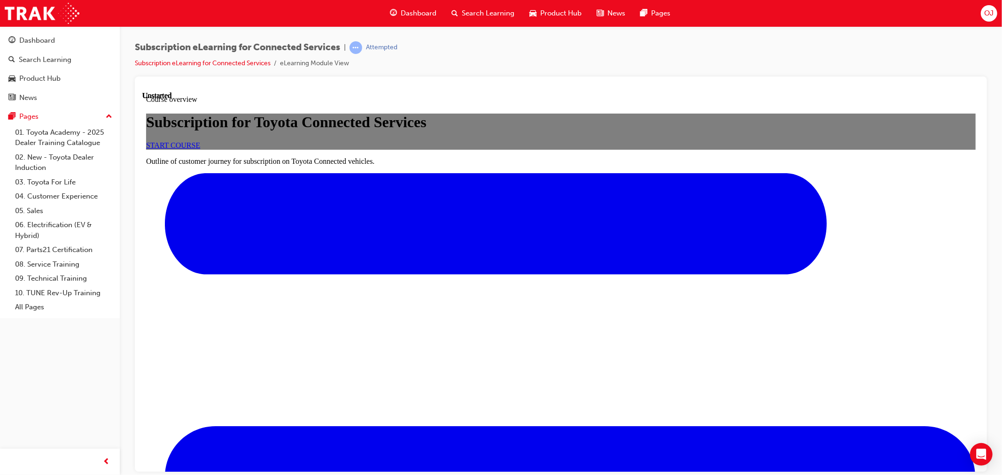
click at [200, 149] on span "START COURSE" at bounding box center [173, 145] width 54 height 8
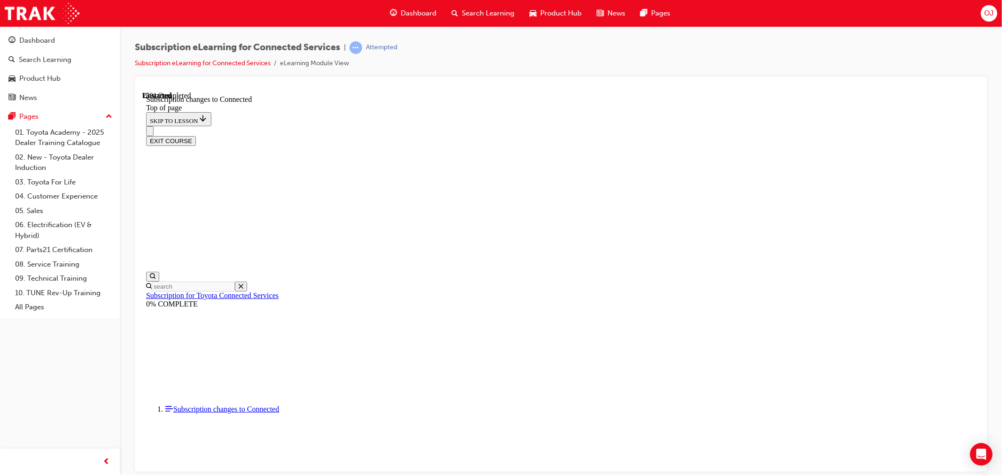
scroll to position [466, 0]
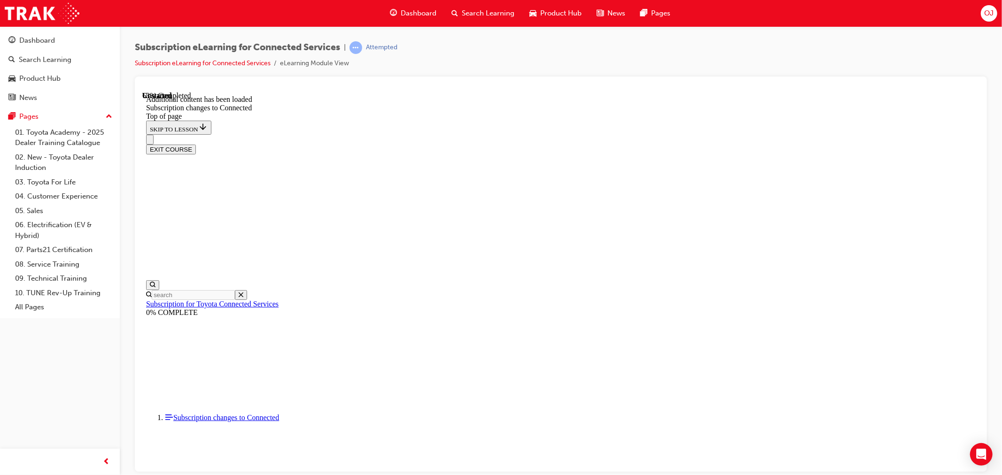
scroll to position [1093, 0]
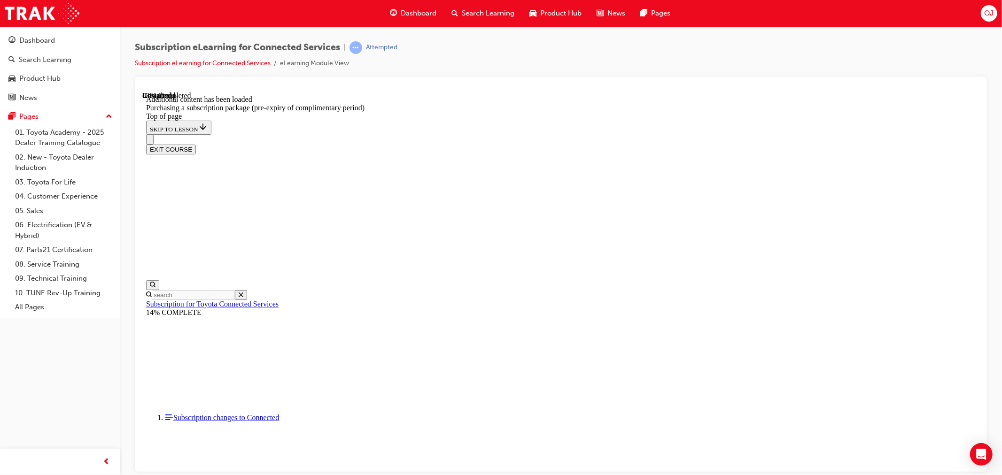
scroll to position [837, 0]
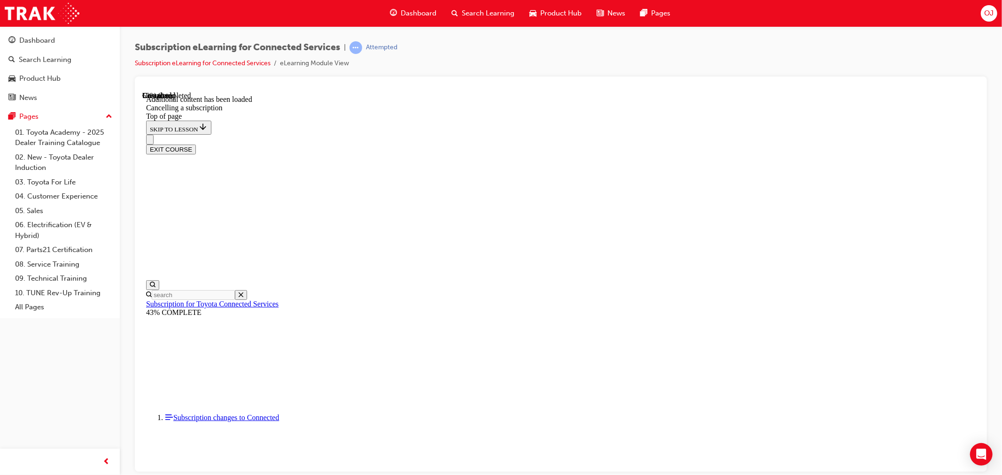
drag, startPoint x: 406, startPoint y: 235, endPoint x: 423, endPoint y: 231, distance: 16.9
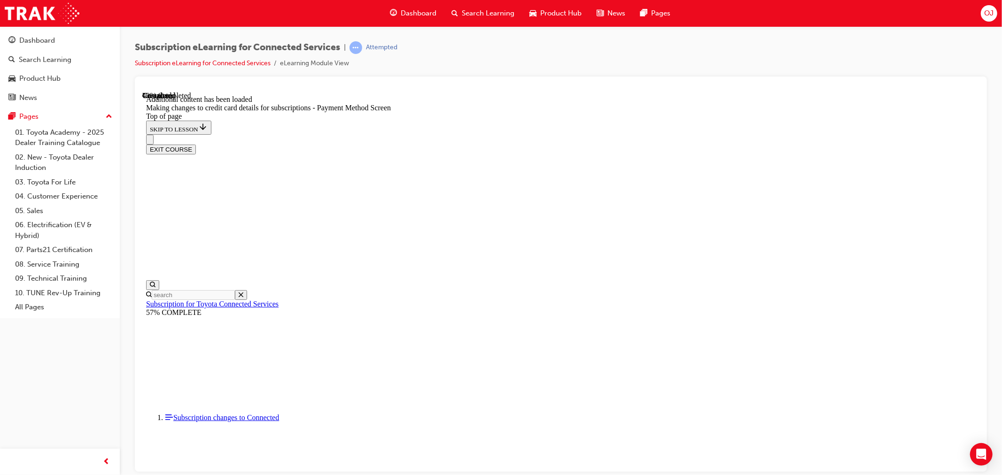
scroll to position [238, 0]
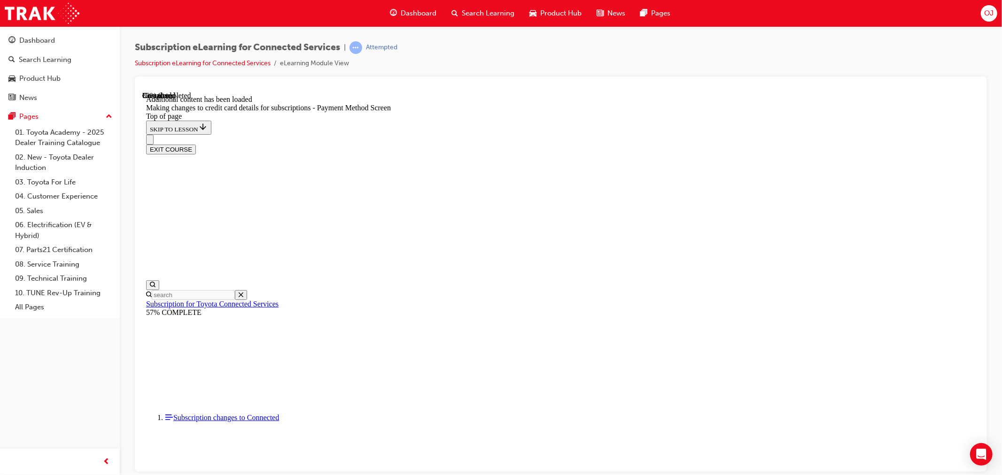
scroll to position [760, 0]
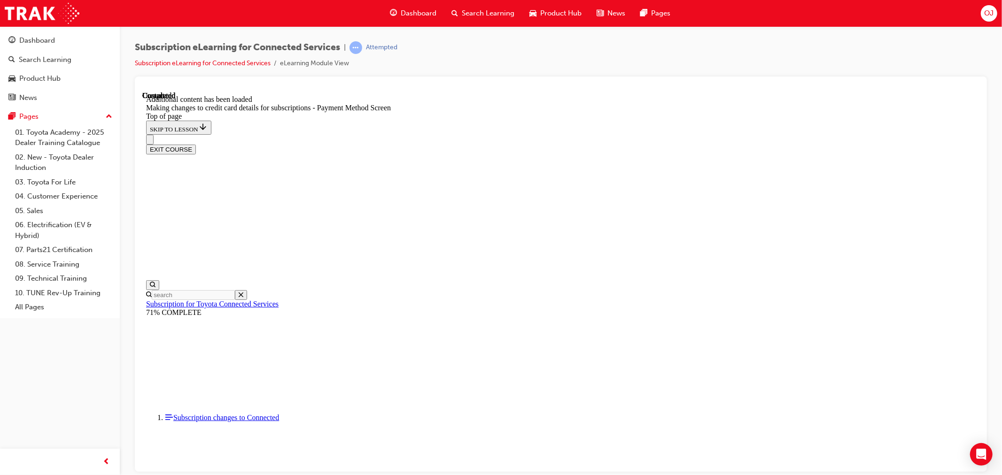
scroll to position [876, 0]
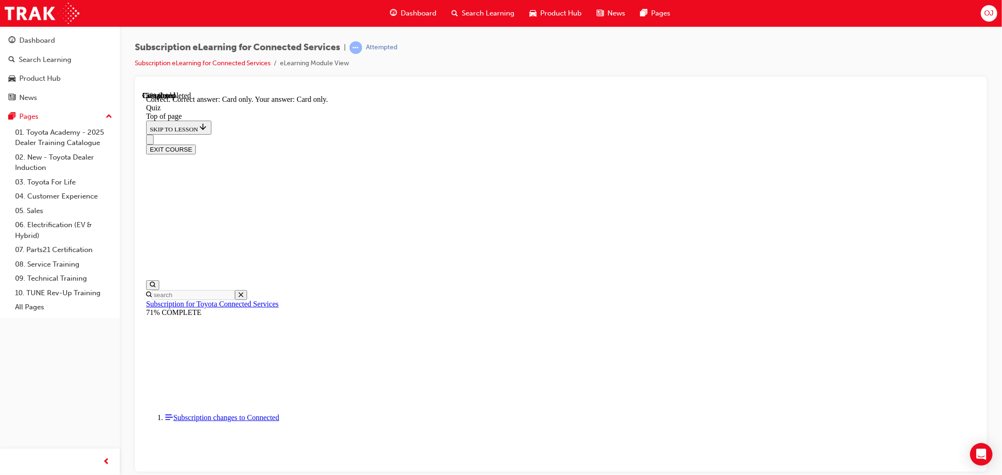
scroll to position [77, 0]
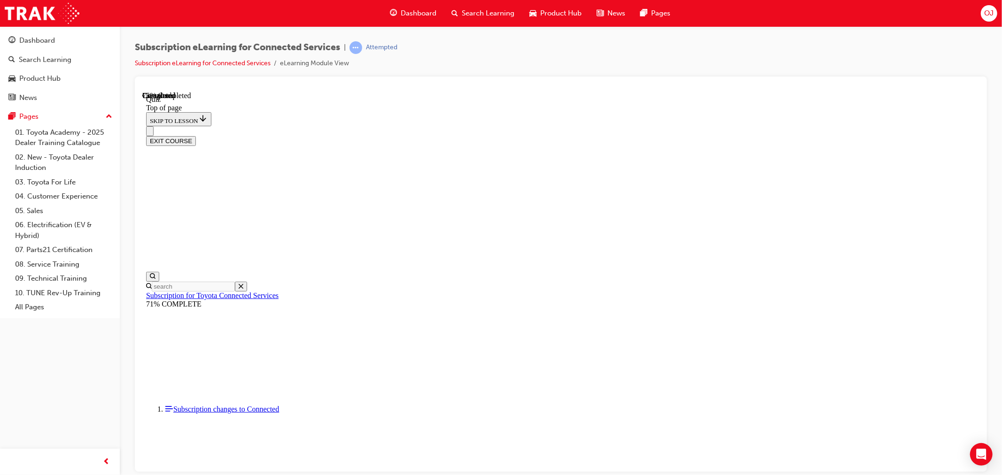
scroll to position [29, 0]
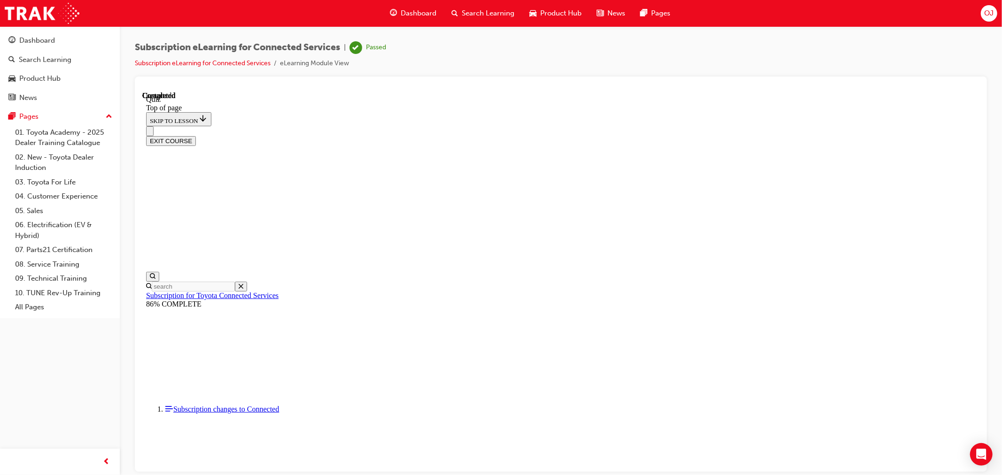
scroll to position [129, 0]
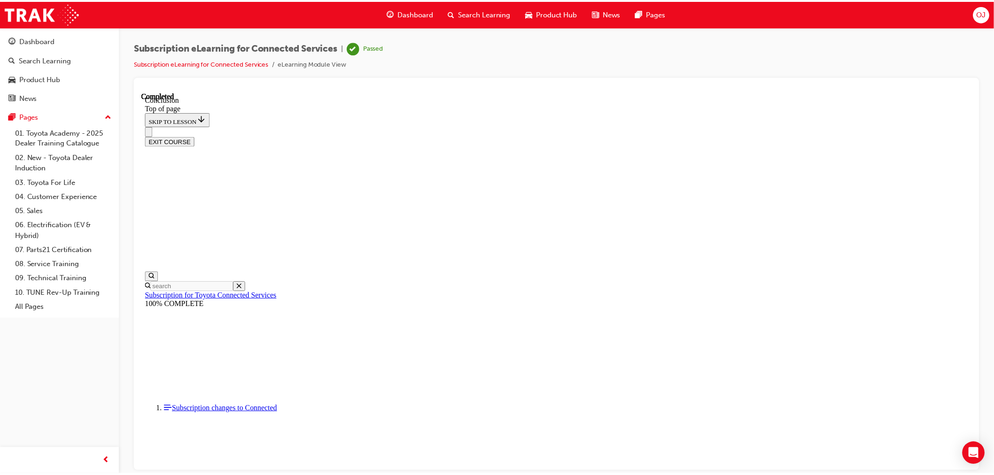
scroll to position [256, 0]
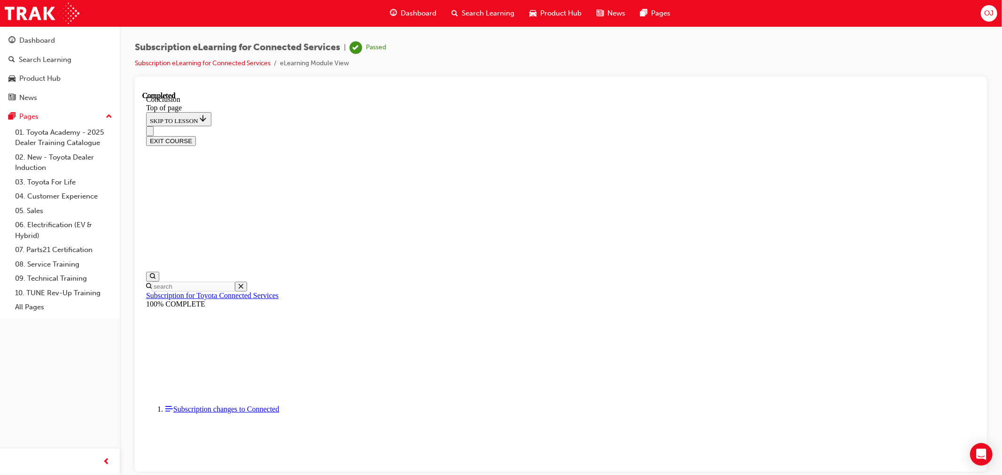
click at [982, 16] on div "OJ" at bounding box center [989, 13] width 16 height 16
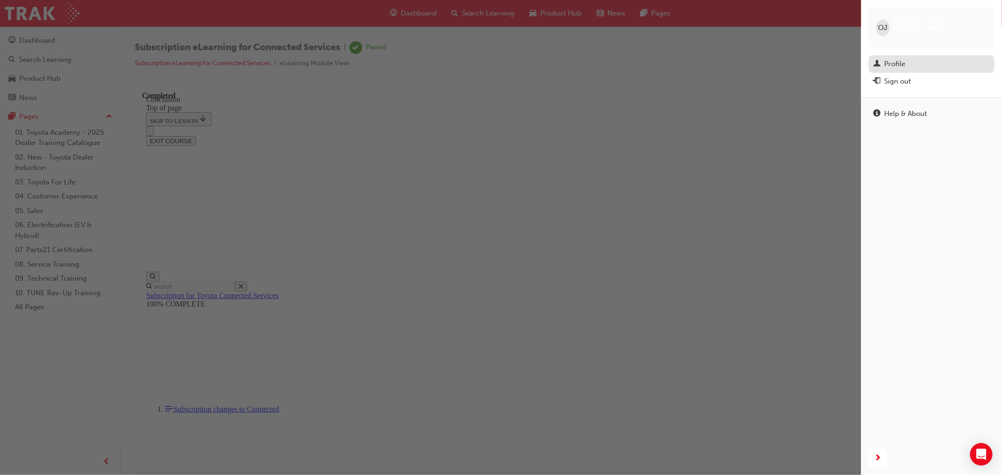
click at [900, 59] on div "Profile" at bounding box center [894, 64] width 21 height 11
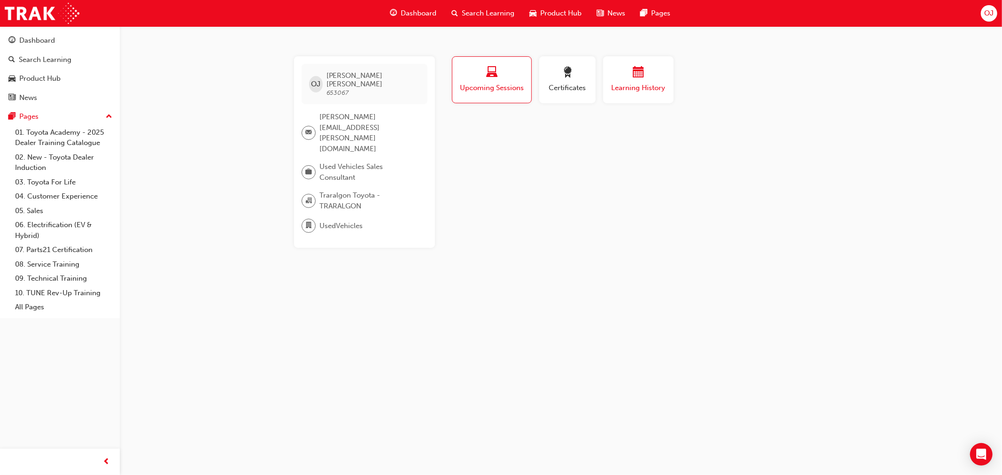
click at [635, 82] on div "Learning History" at bounding box center [638, 80] width 56 height 27
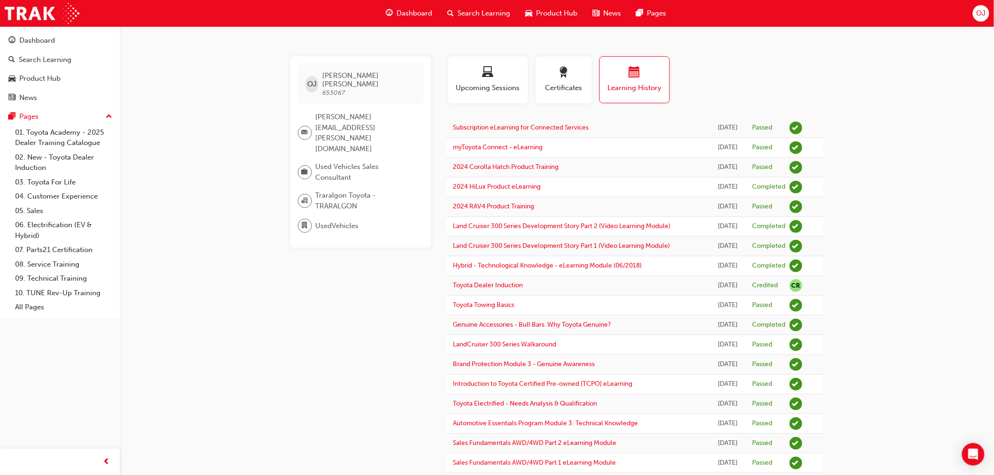
drag, startPoint x: 904, startPoint y: 141, endPoint x: 956, endPoint y: 78, distance: 82.1
click at [980, 10] on span "OJ" at bounding box center [980, 13] width 9 height 11
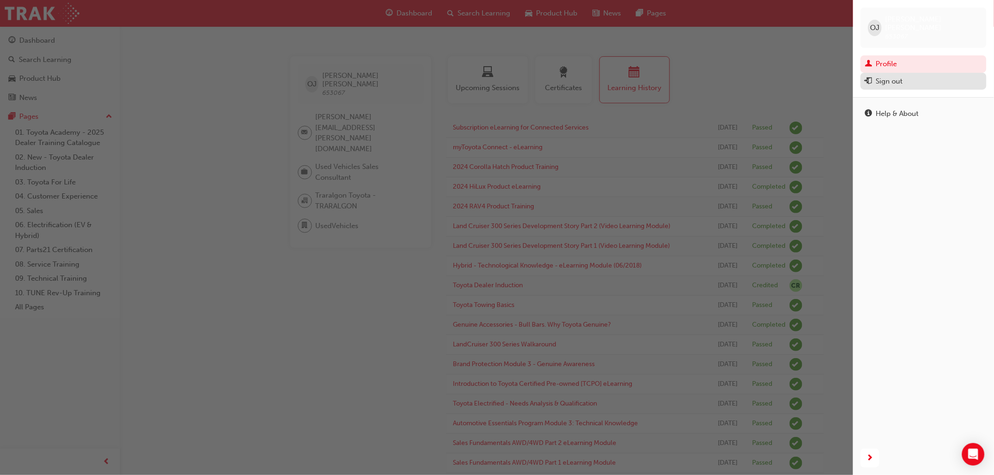
click at [891, 76] on div "Sign out" at bounding box center [889, 81] width 27 height 11
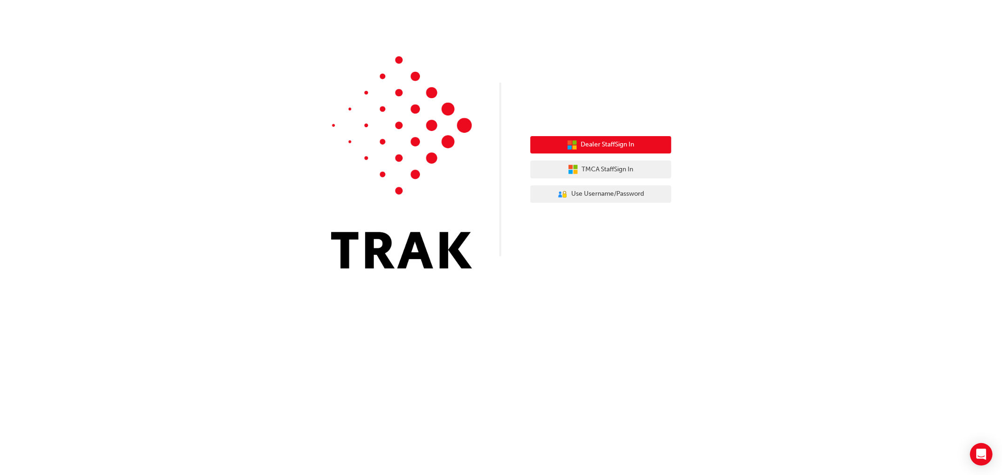
click at [583, 137] on button "Dealer Staff Sign In" at bounding box center [600, 145] width 141 height 18
